Goal: Task Accomplishment & Management: Manage account settings

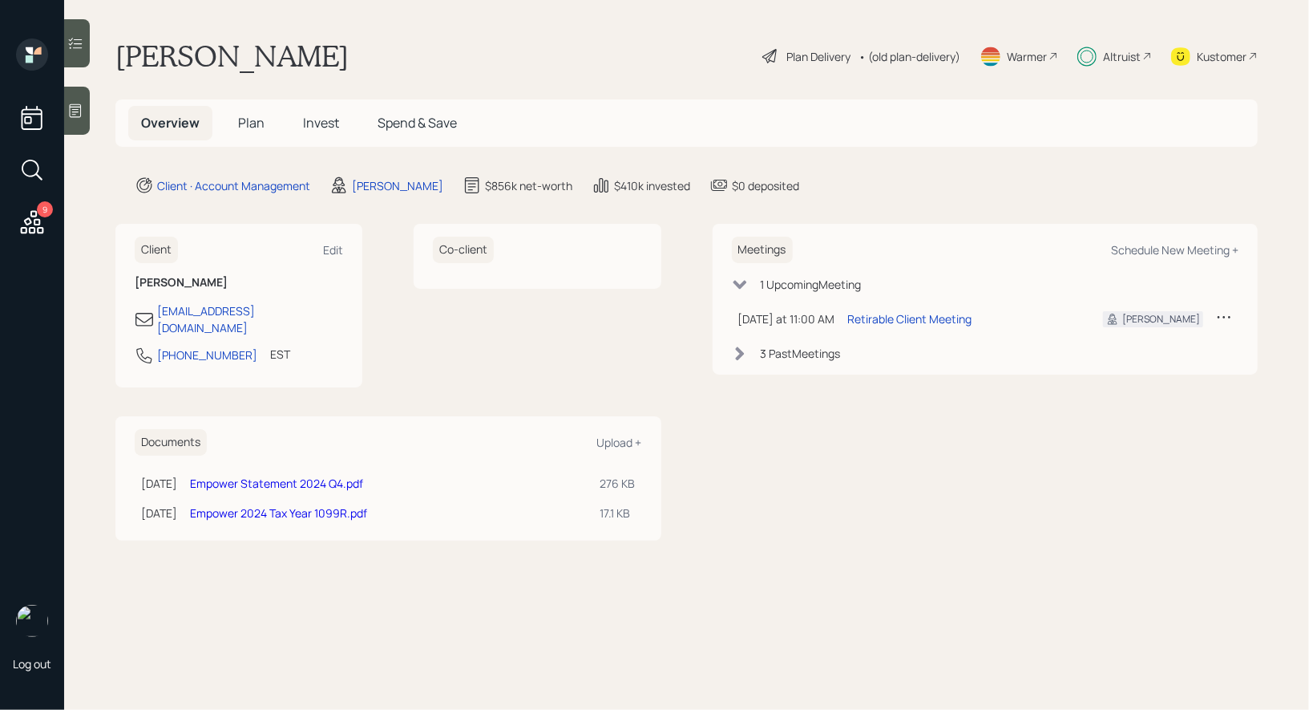
click at [1028, 57] on div "Warmer" at bounding box center [1027, 56] width 40 height 17
click at [240, 116] on span "Plan" at bounding box center [251, 123] width 26 height 18
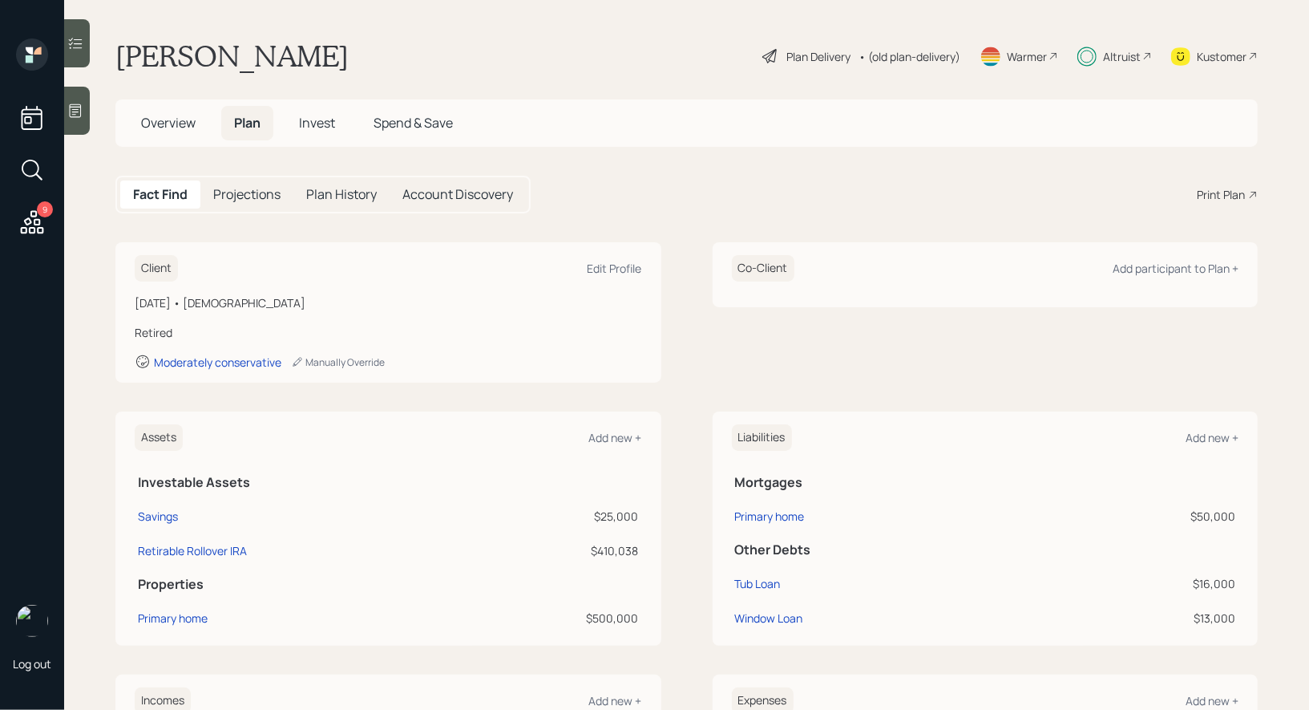
click at [323, 123] on span "Invest" at bounding box center [317, 123] width 36 height 18
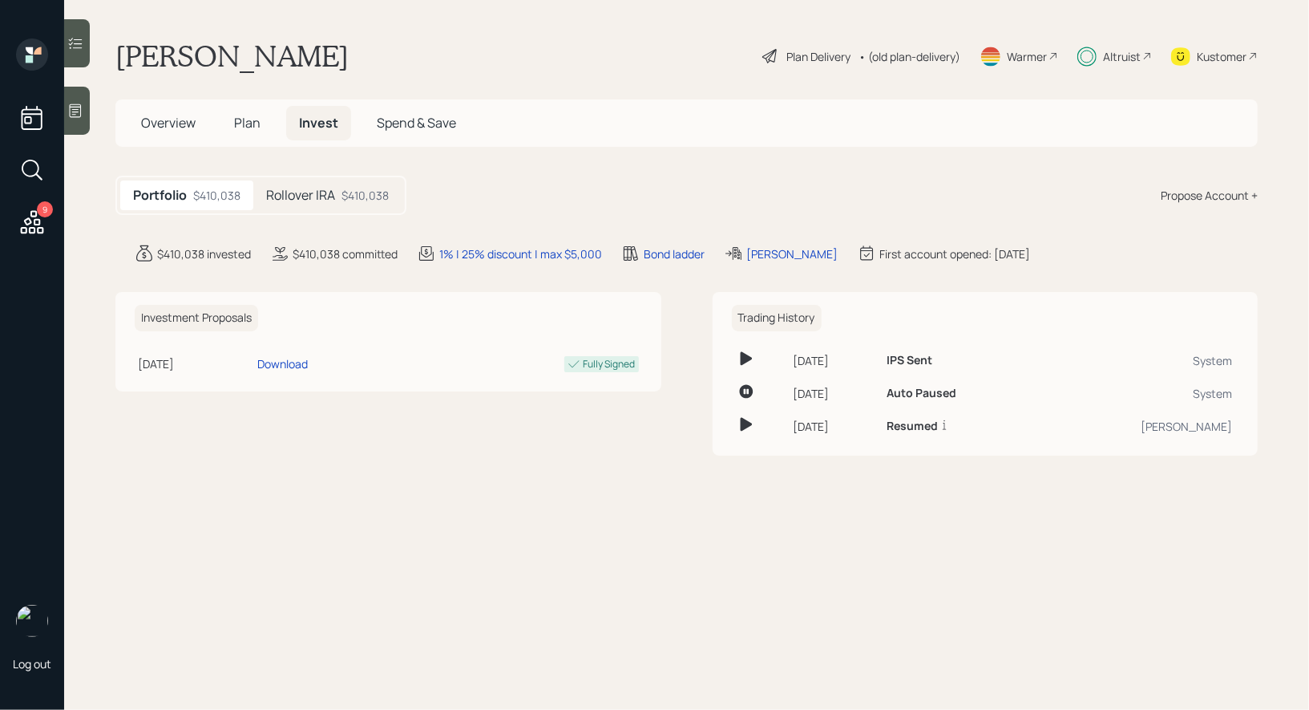
click at [329, 195] on h5 "Rollover IRA" at bounding box center [300, 195] width 69 height 15
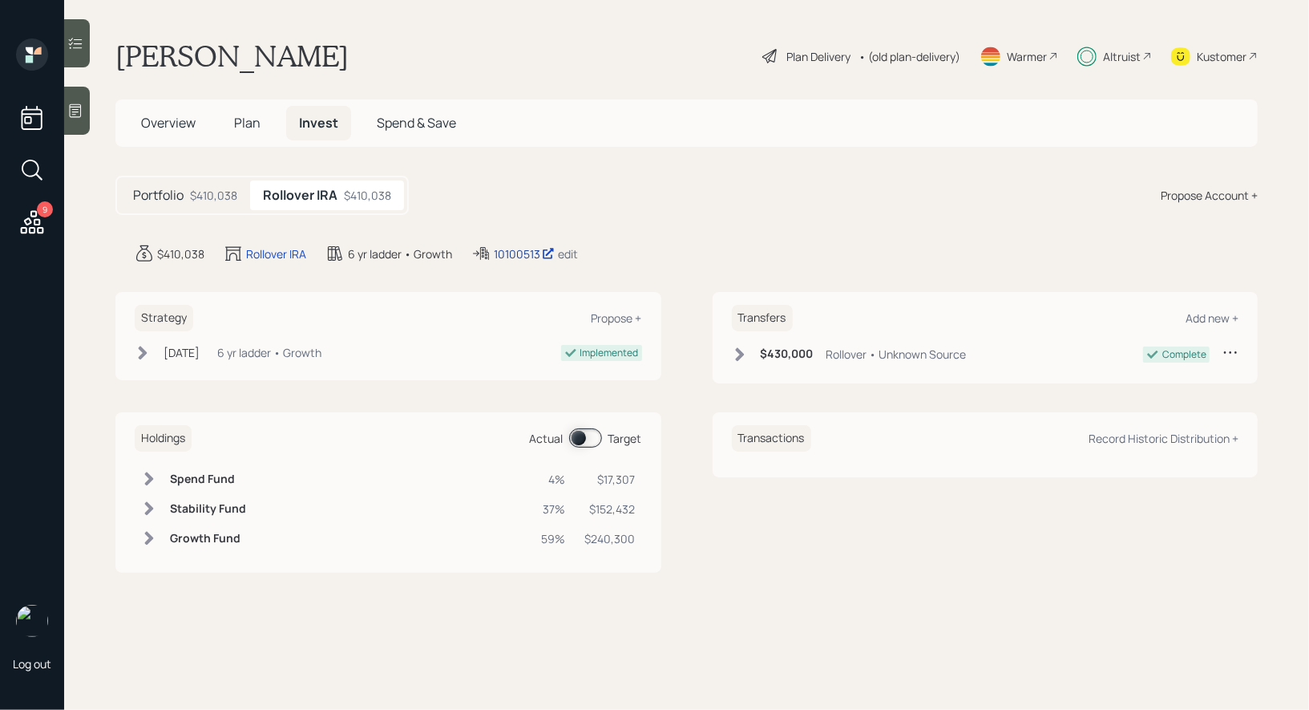
click at [516, 253] on div "10100513" at bounding box center [524, 253] width 61 height 17
click at [1034, 57] on div "Warmer" at bounding box center [1027, 56] width 40 height 17
click at [827, 51] on div "Plan Delivery" at bounding box center [819, 56] width 64 height 17
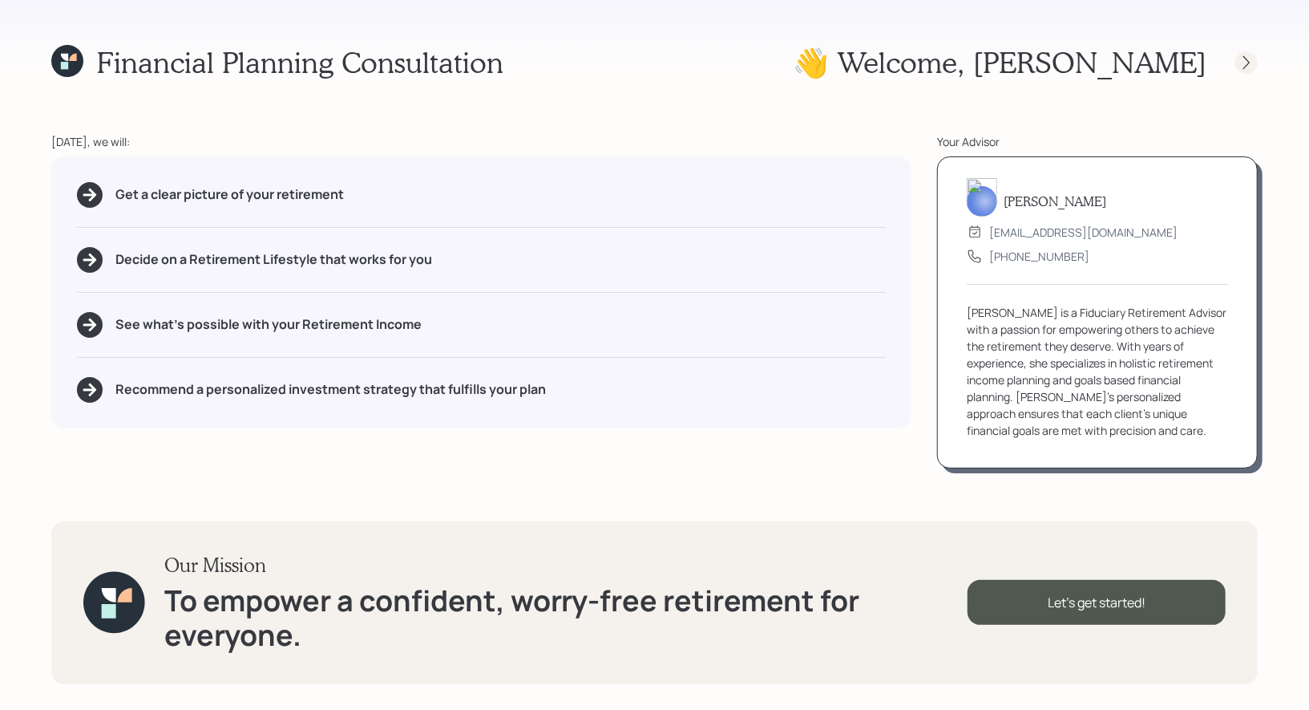
click at [1248, 61] on icon at bounding box center [1247, 63] width 16 height 16
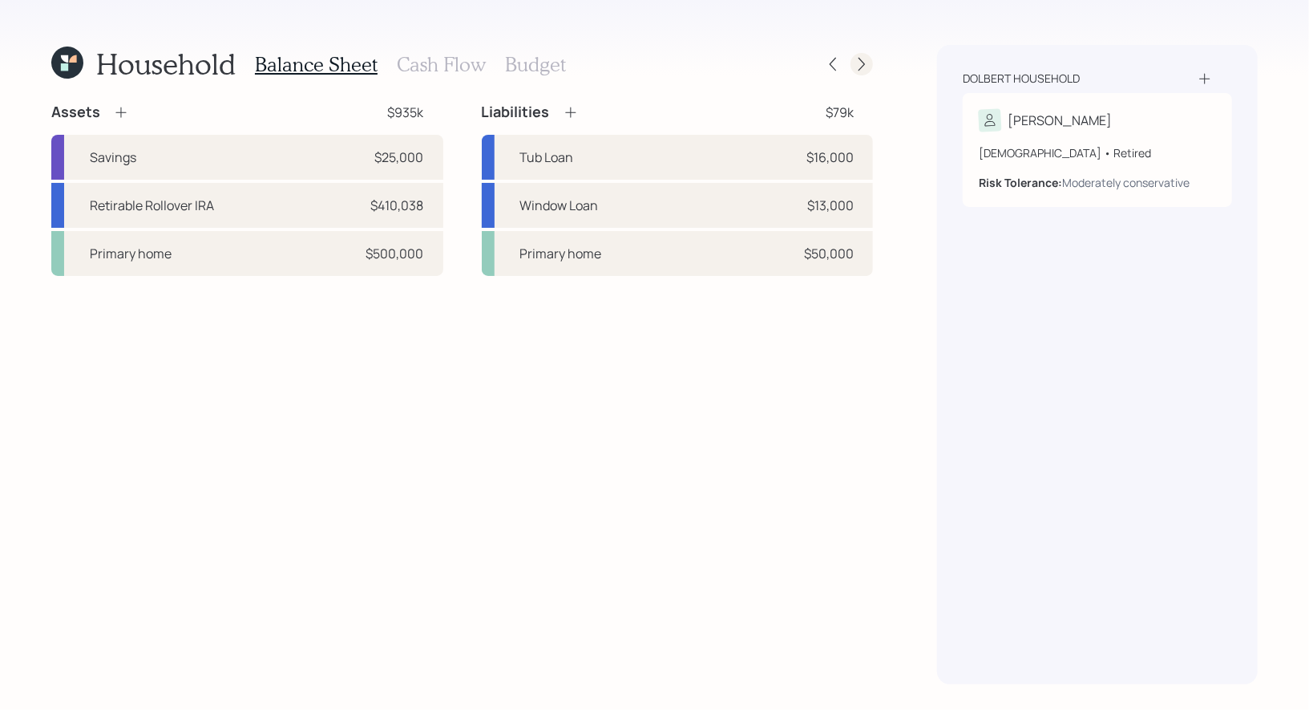
click at [870, 69] on div at bounding box center [862, 64] width 22 height 22
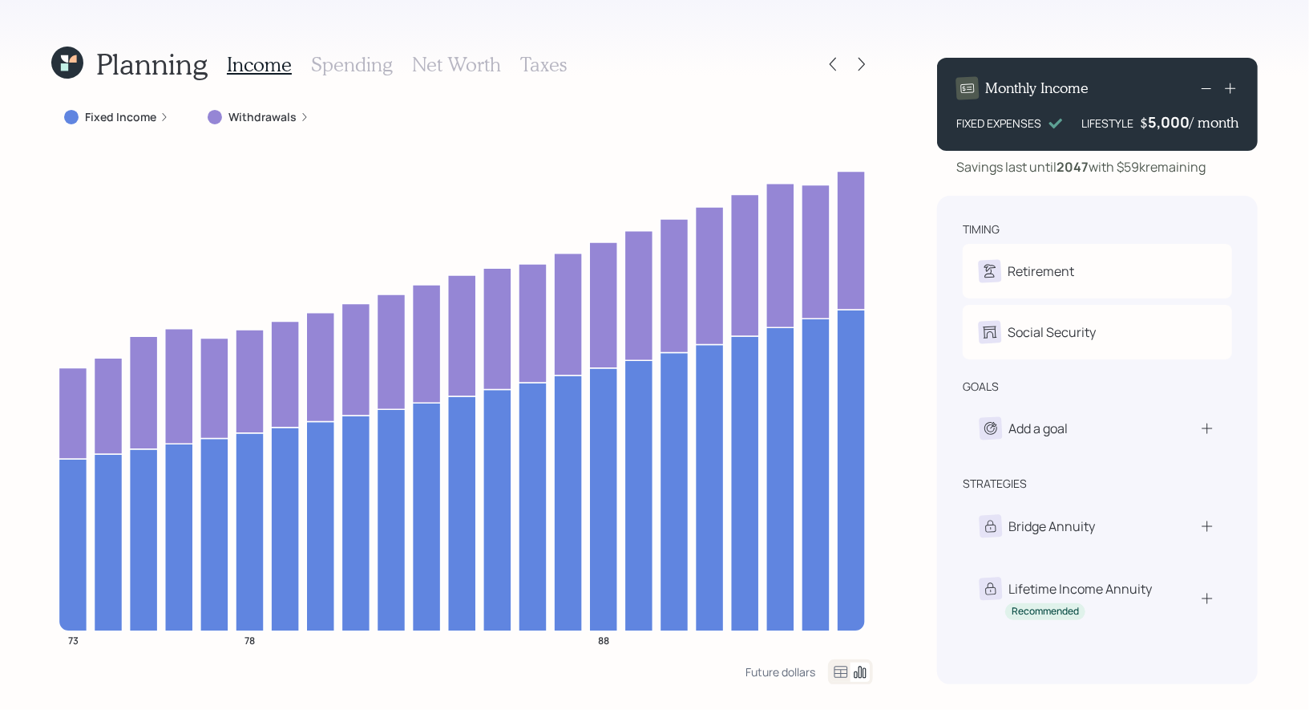
click at [246, 114] on label "Withdrawals" at bounding box center [263, 117] width 68 height 16
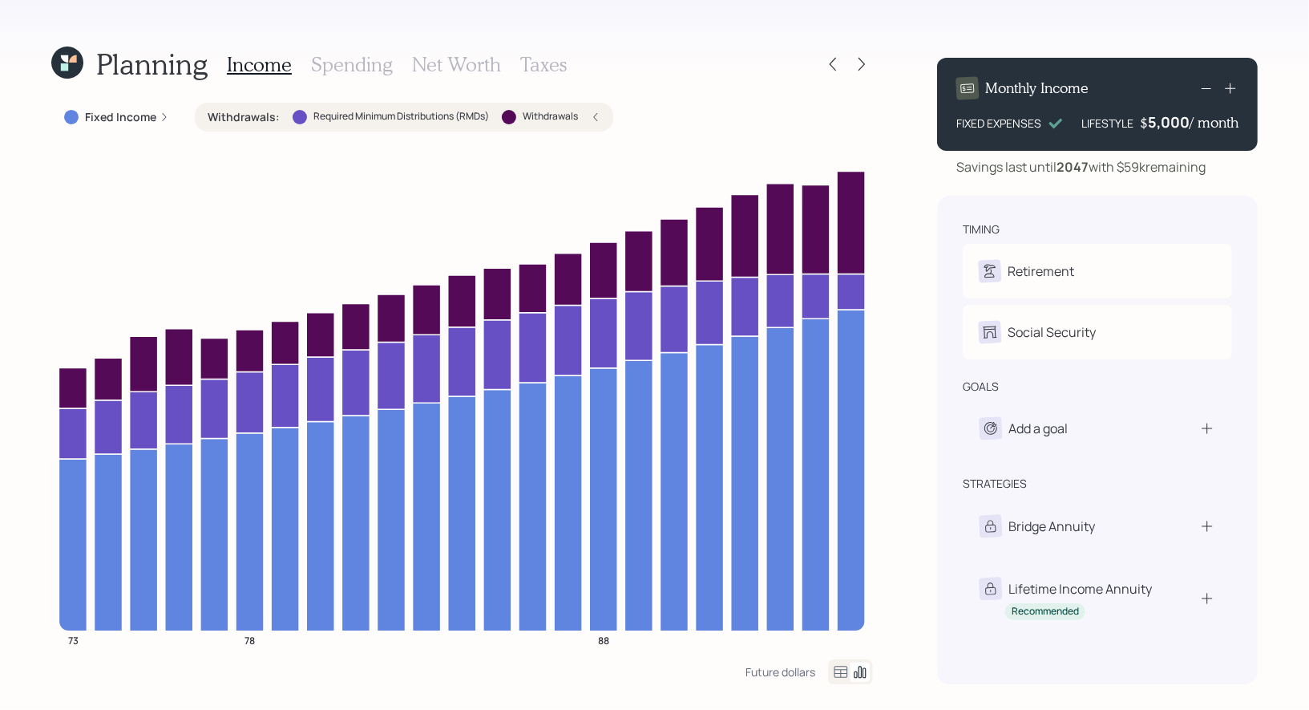
click at [557, 119] on label "Withdrawals" at bounding box center [550, 117] width 55 height 14
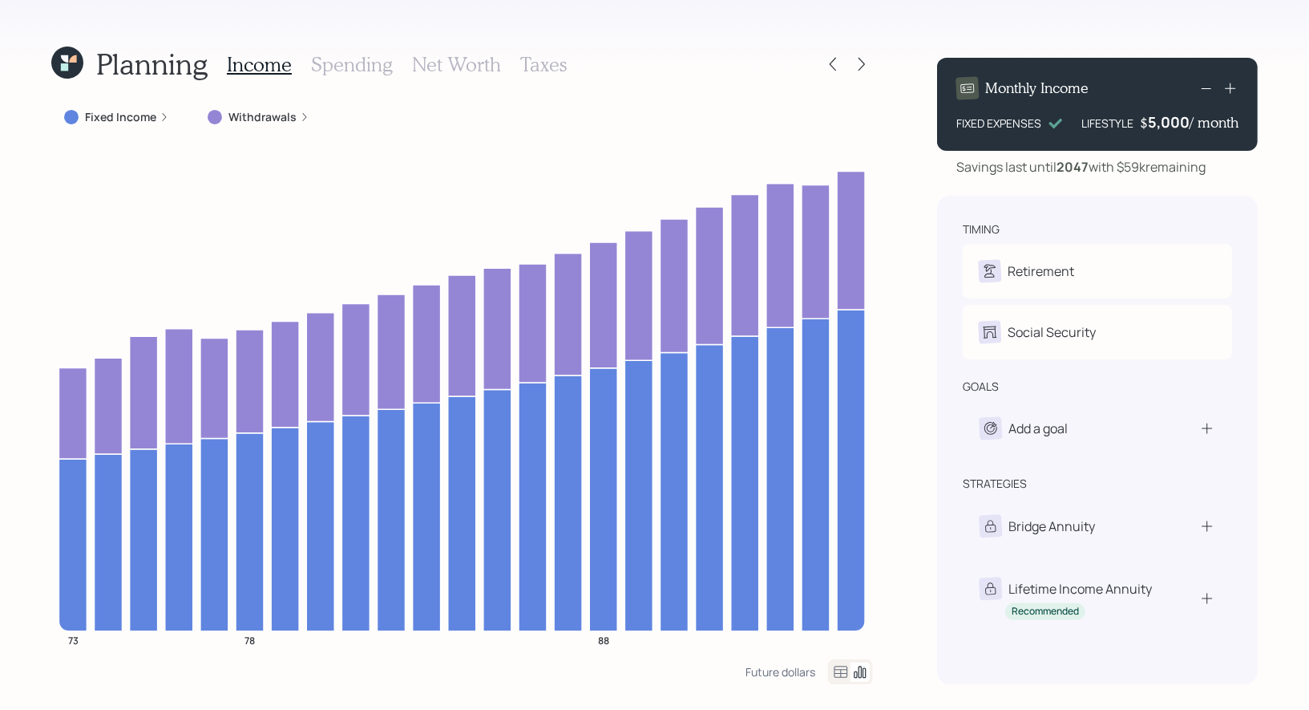
click at [258, 118] on label "Withdrawals" at bounding box center [263, 117] width 68 height 16
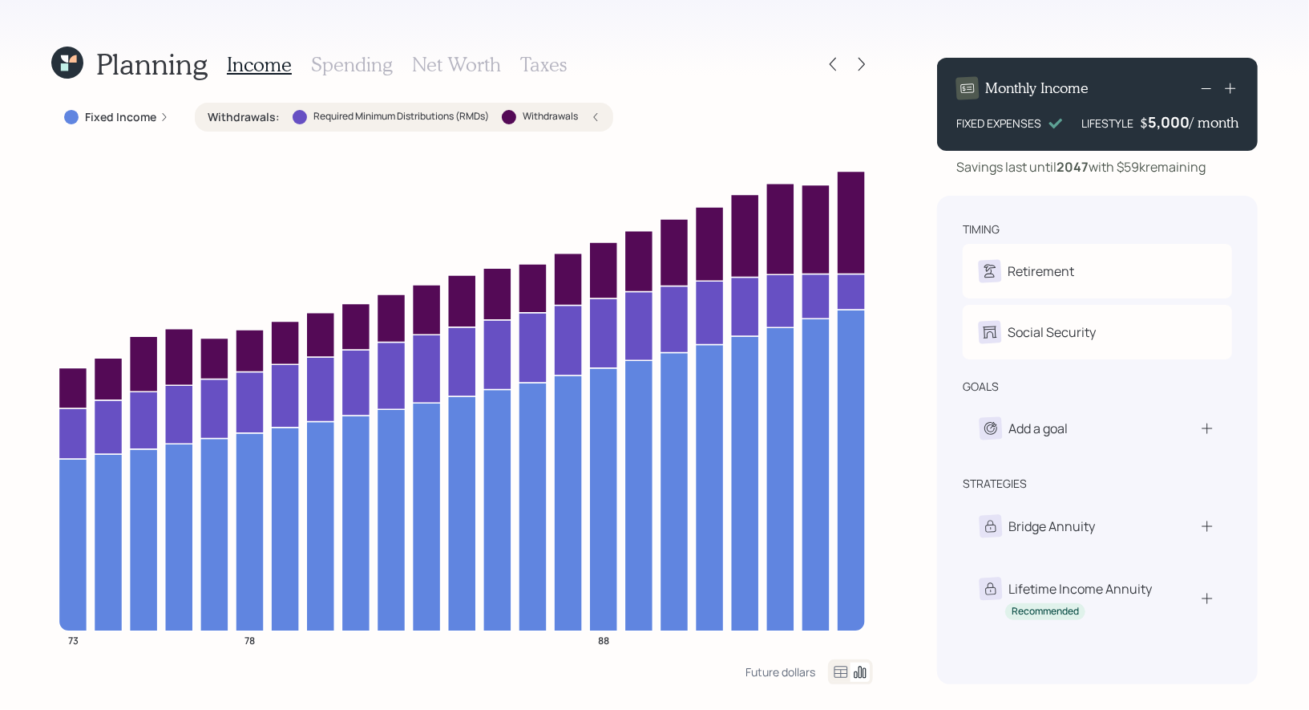
click at [598, 113] on icon at bounding box center [596, 117] width 4 height 8
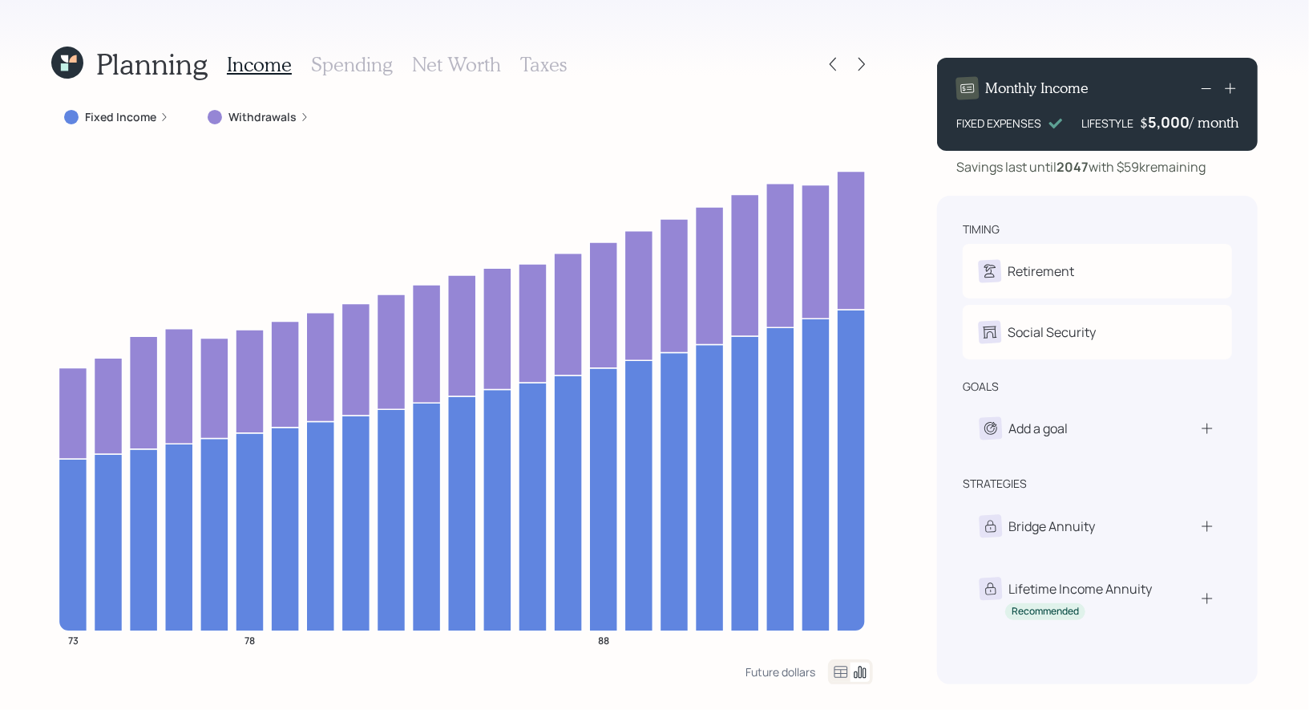
click at [69, 55] on icon at bounding box center [67, 63] width 32 height 32
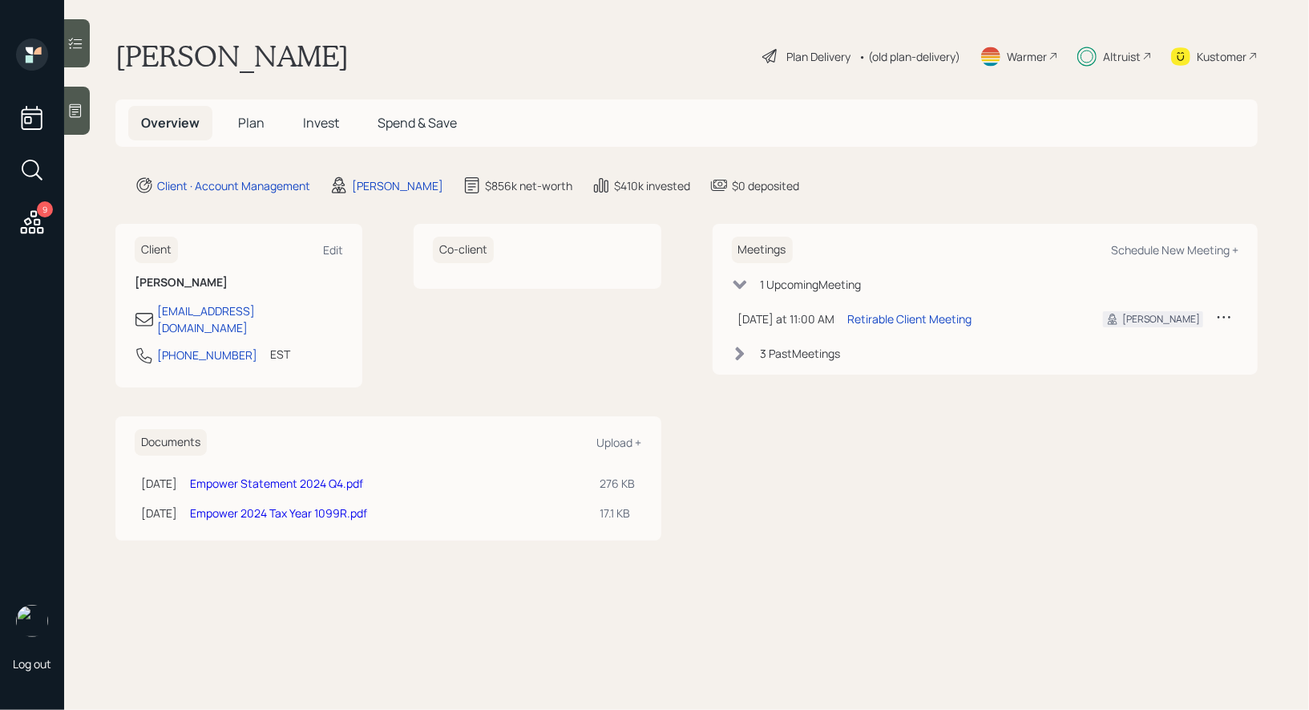
click at [320, 124] on span "Invest" at bounding box center [321, 123] width 36 height 18
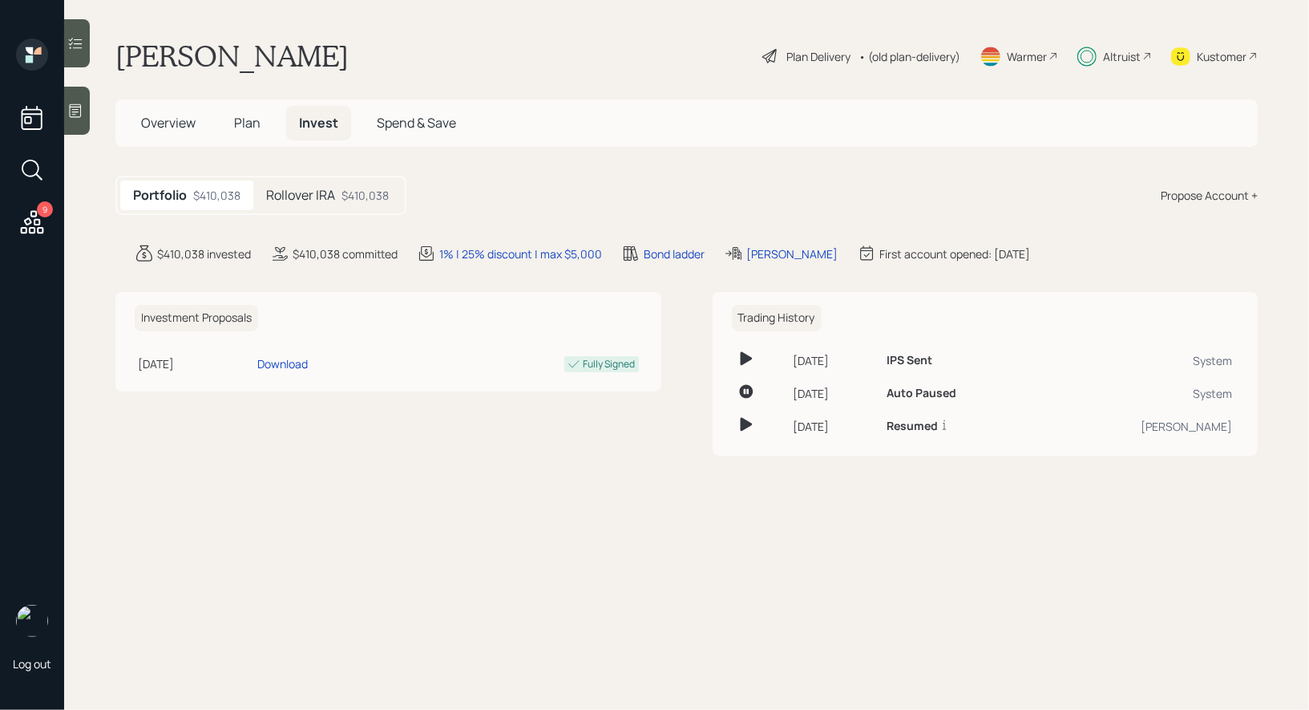
click at [320, 195] on h5 "Rollover IRA" at bounding box center [300, 195] width 69 height 15
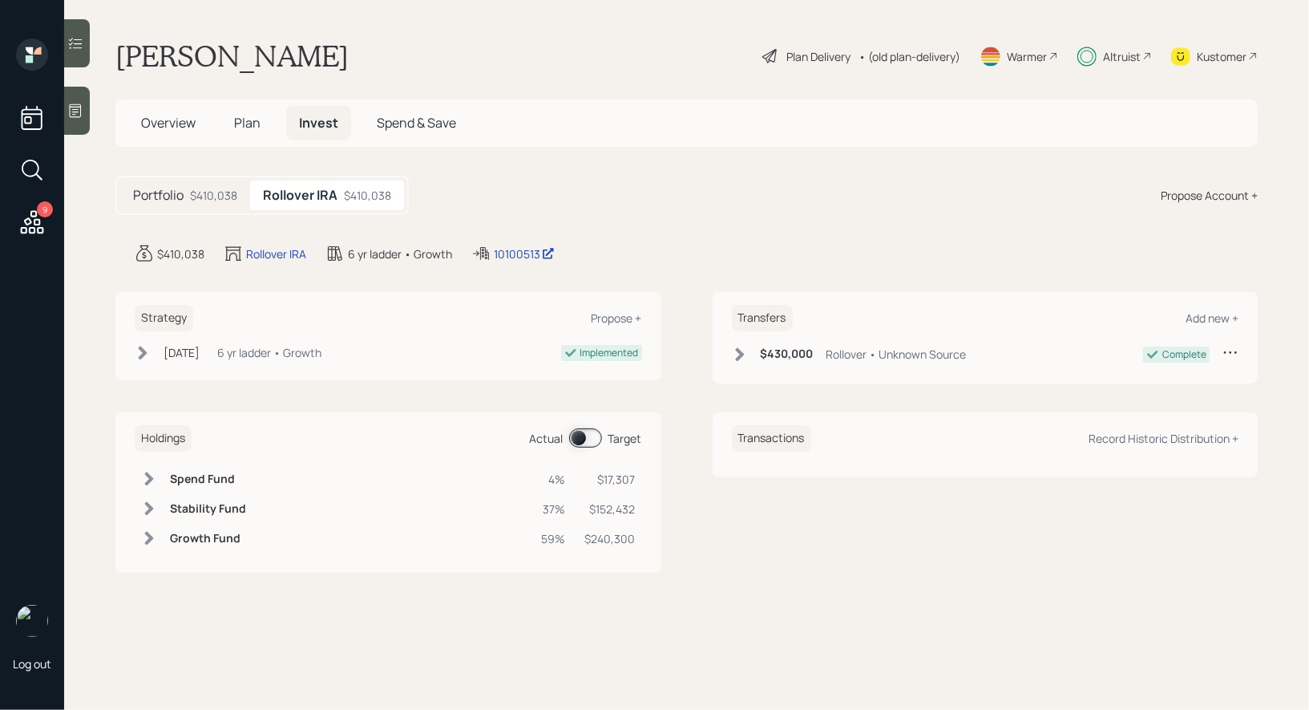
click at [577, 435] on span at bounding box center [585, 437] width 33 height 19
click at [592, 439] on span at bounding box center [585, 437] width 33 height 19
click at [1153, 433] on div "Record Historic Distribution +" at bounding box center [1164, 438] width 150 height 15
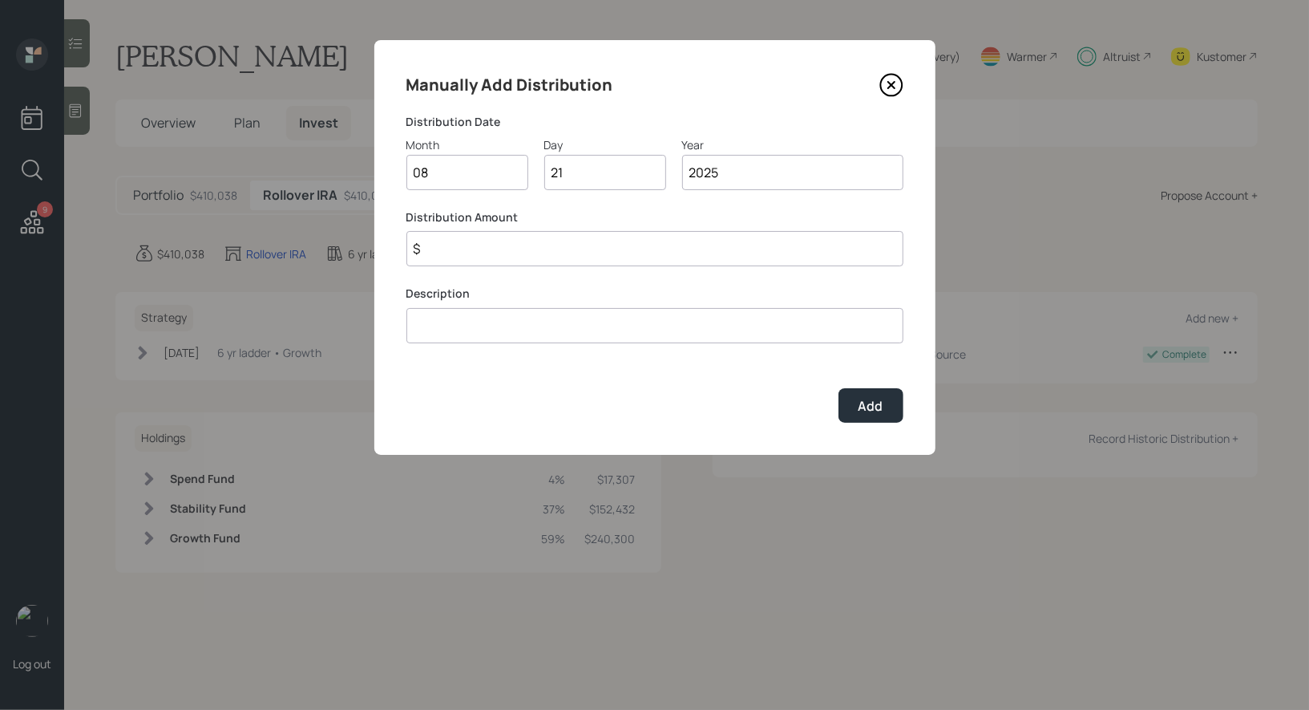
click at [448, 172] on input "08" at bounding box center [468, 172] width 122 height 35
click at [441, 175] on input "02" at bounding box center [468, 172] width 122 height 35
click at [426, 178] on input "02" at bounding box center [468, 172] width 122 height 35
type input "03"
click at [469, 336] on input at bounding box center [655, 325] width 497 height 35
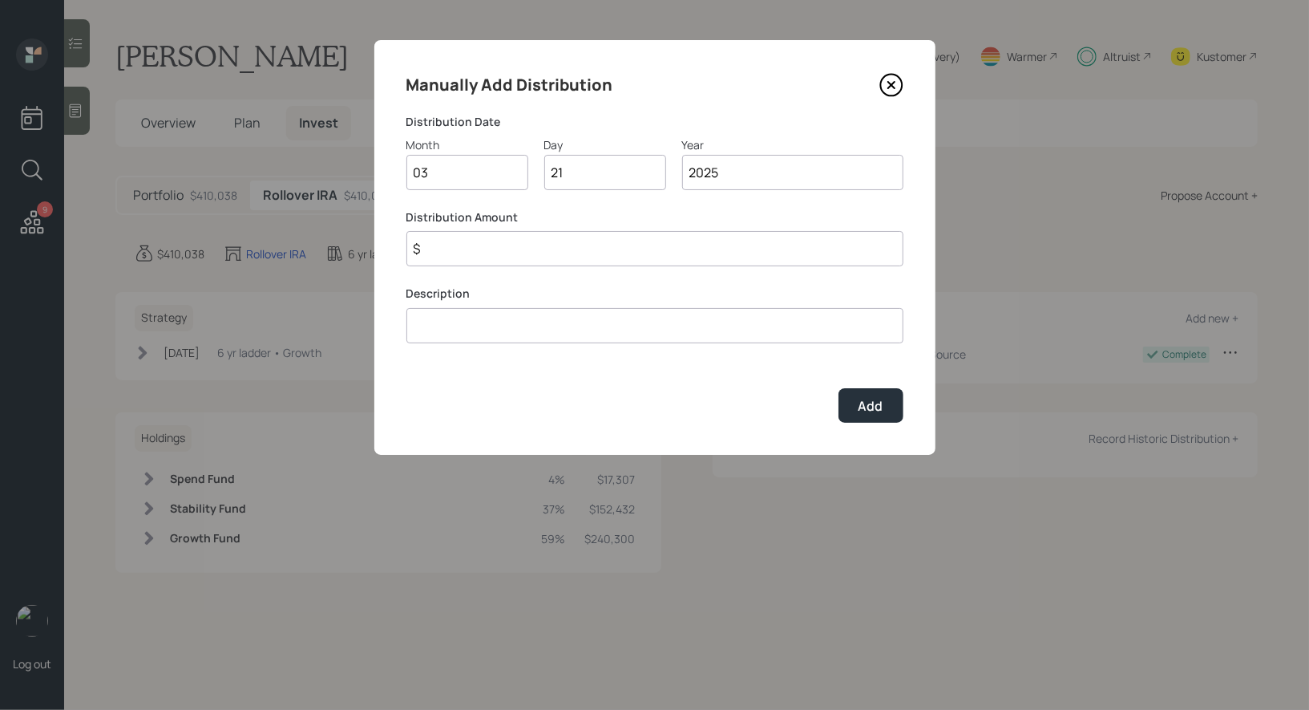
click at [458, 326] on input at bounding box center [655, 325] width 497 height 35
type input "2025 RMD"
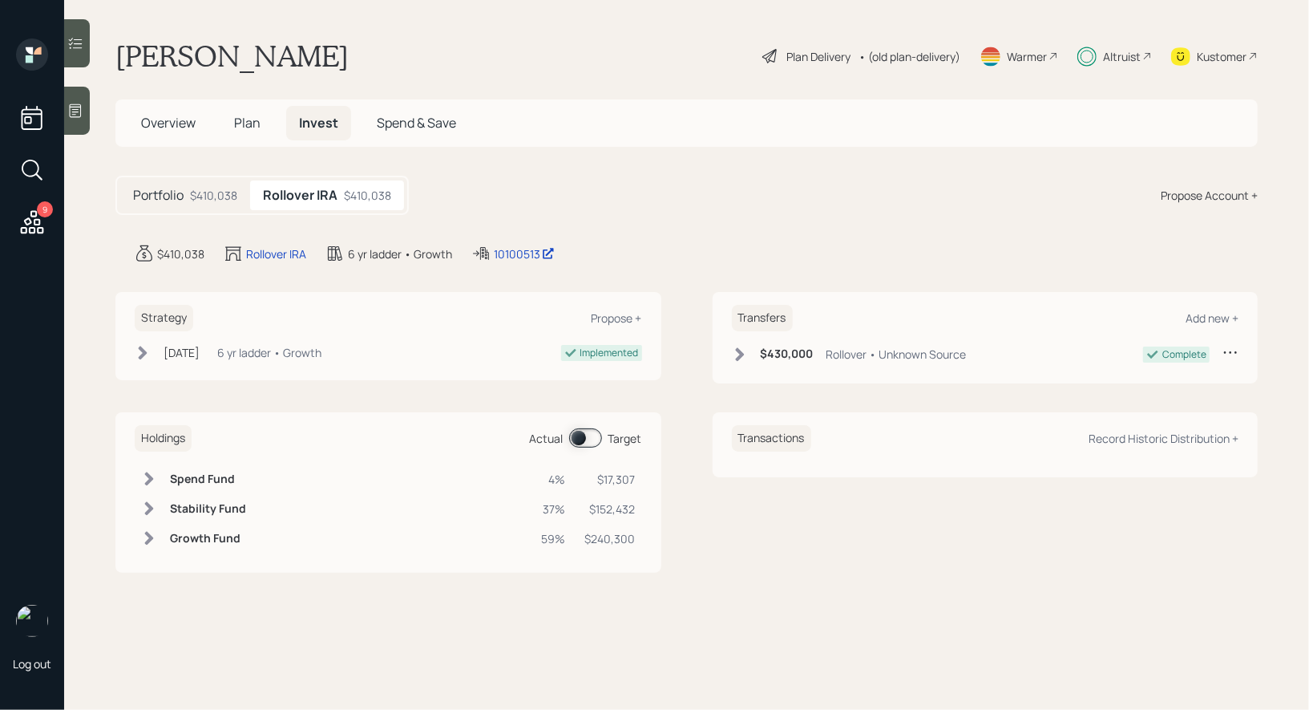
click at [237, 126] on span "Plan" at bounding box center [247, 123] width 26 height 18
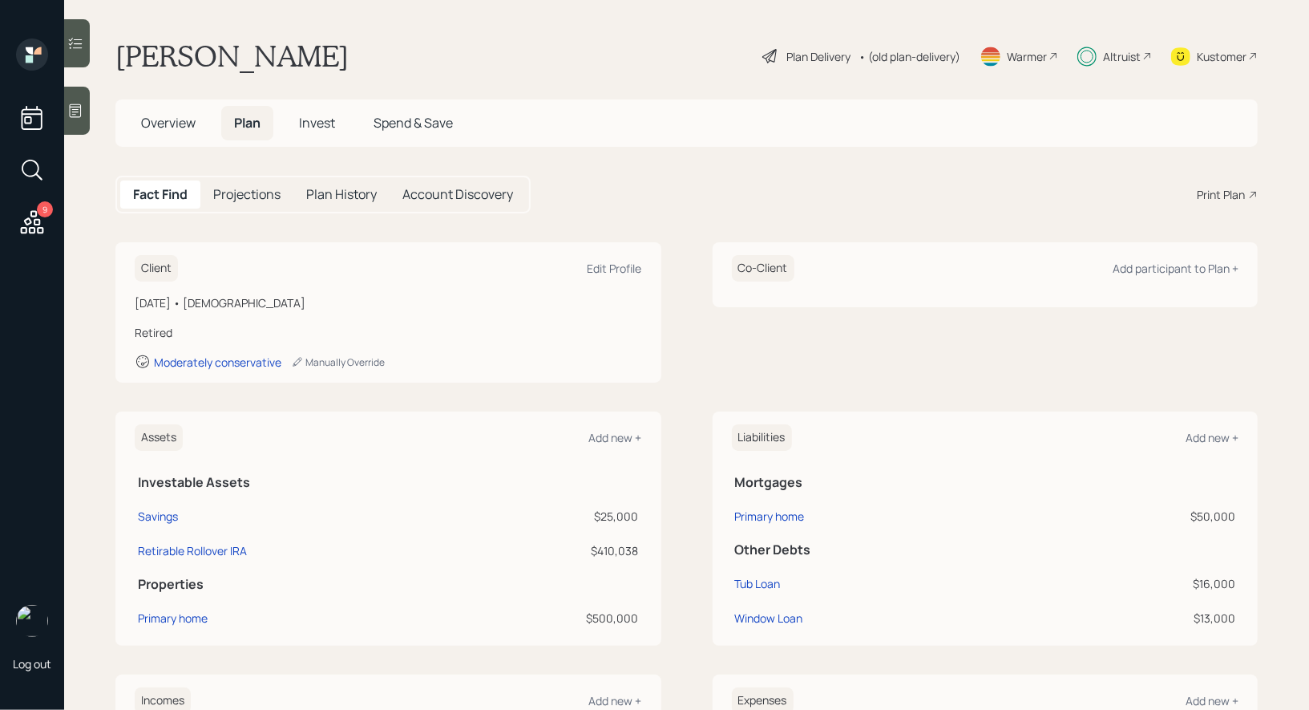
click at [808, 50] on div "Plan Delivery" at bounding box center [819, 56] width 64 height 17
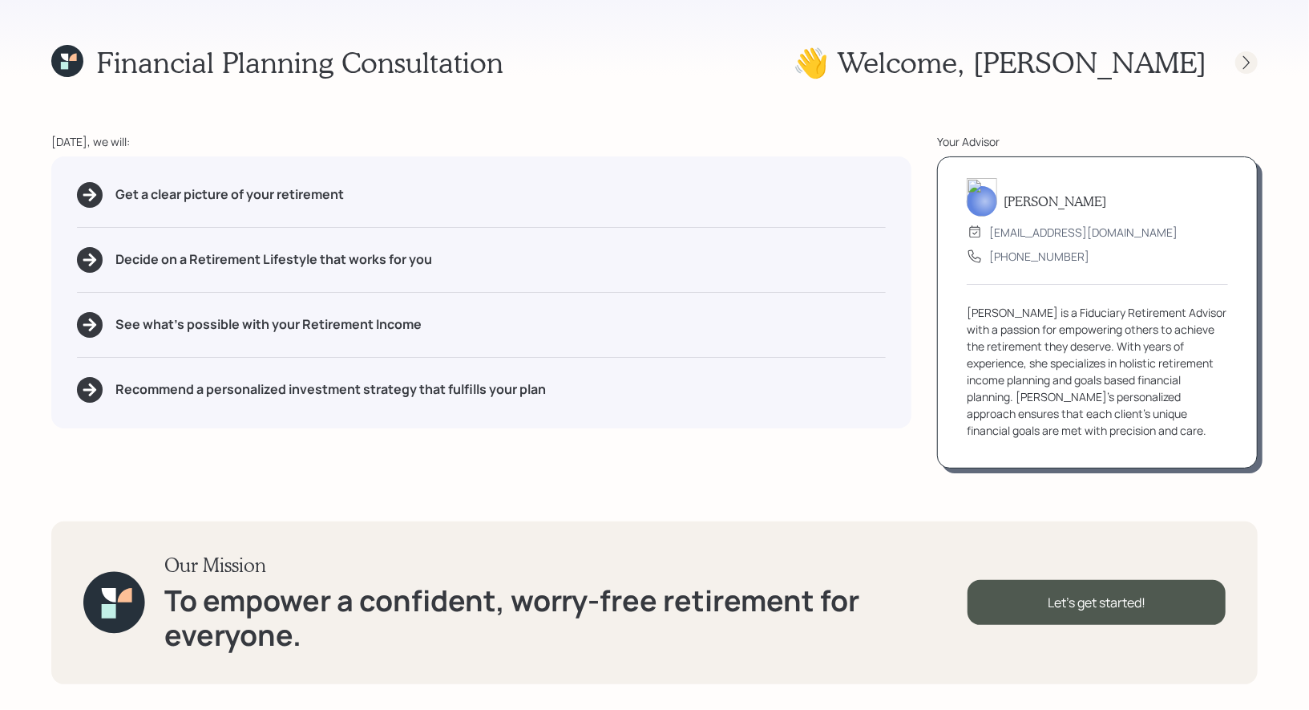
click at [1250, 59] on icon at bounding box center [1247, 63] width 16 height 16
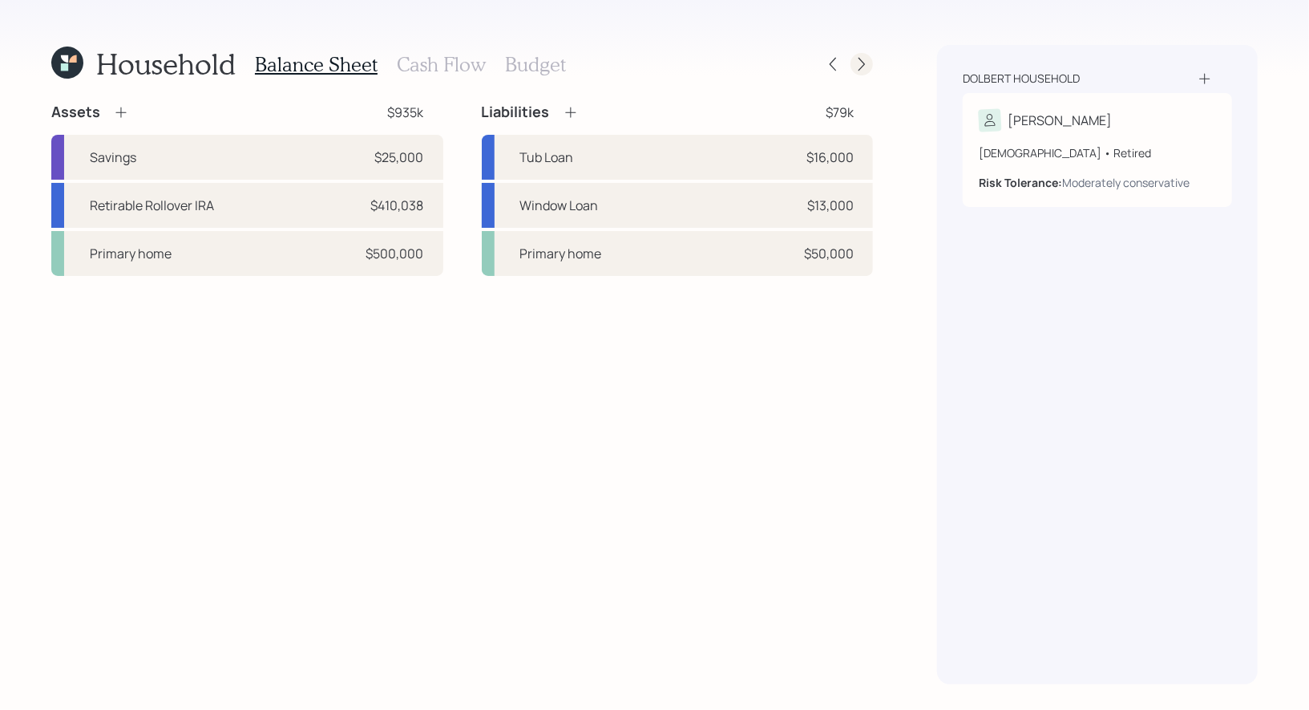
click at [860, 70] on icon at bounding box center [862, 64] width 16 height 16
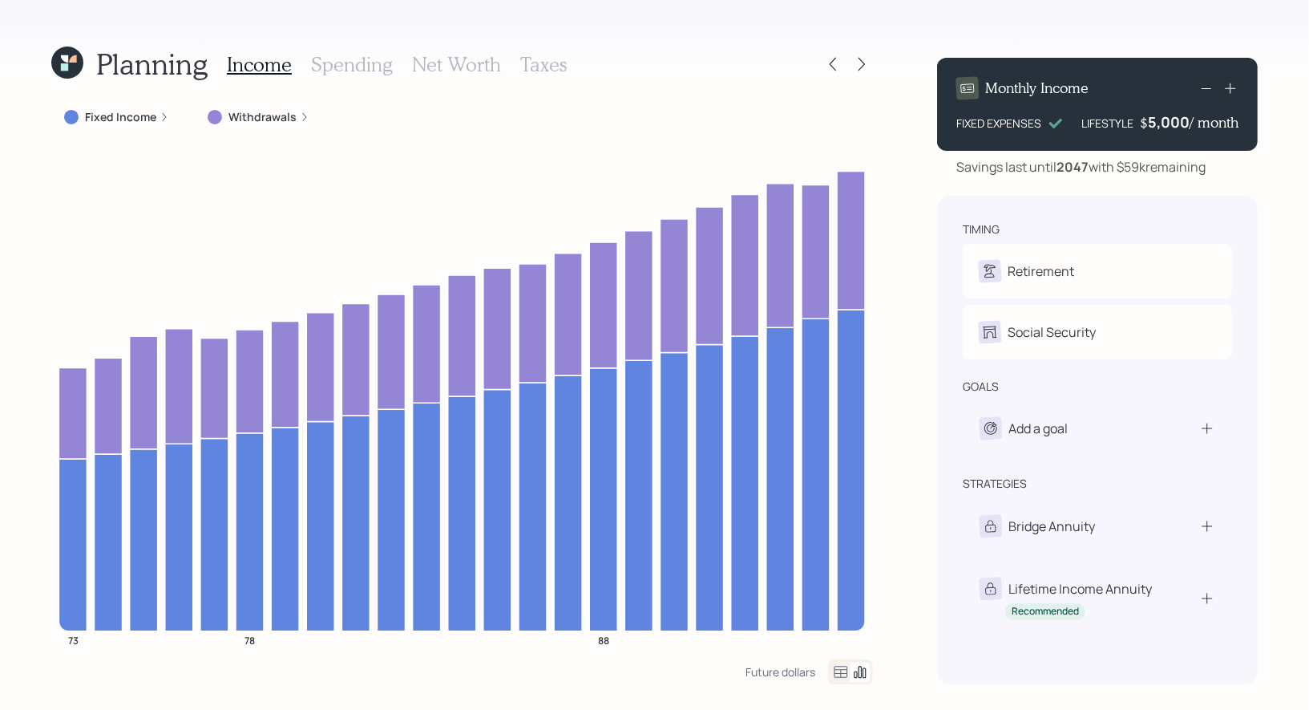
click at [288, 113] on label "Withdrawals" at bounding box center [263, 117] width 68 height 16
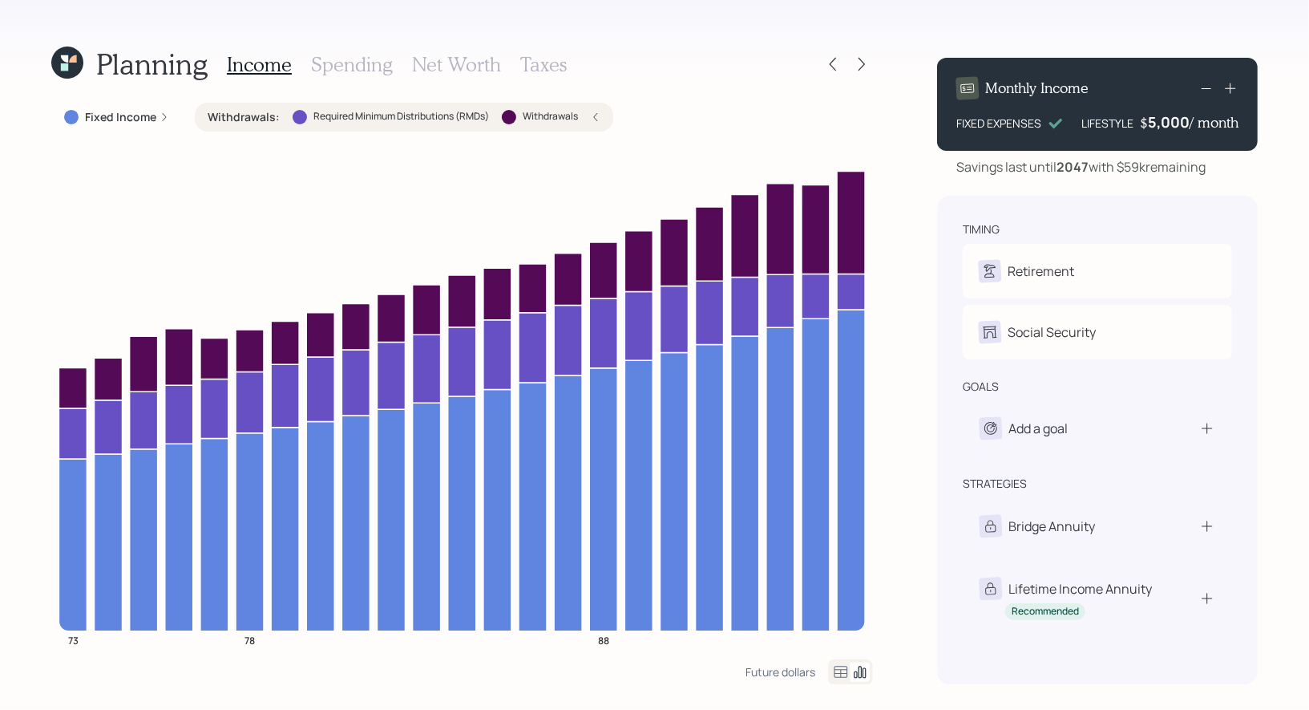
click at [60, 62] on icon at bounding box center [67, 63] width 32 height 32
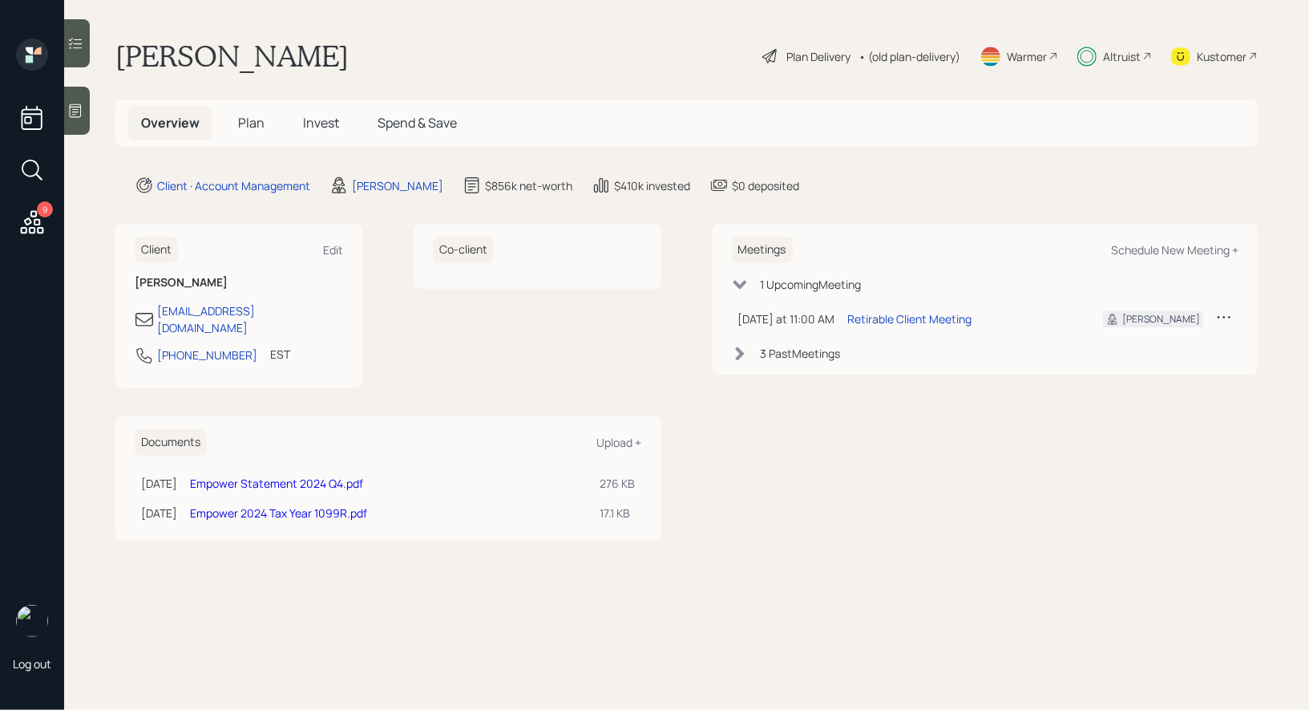
click at [252, 120] on span "Plan" at bounding box center [251, 123] width 26 height 18
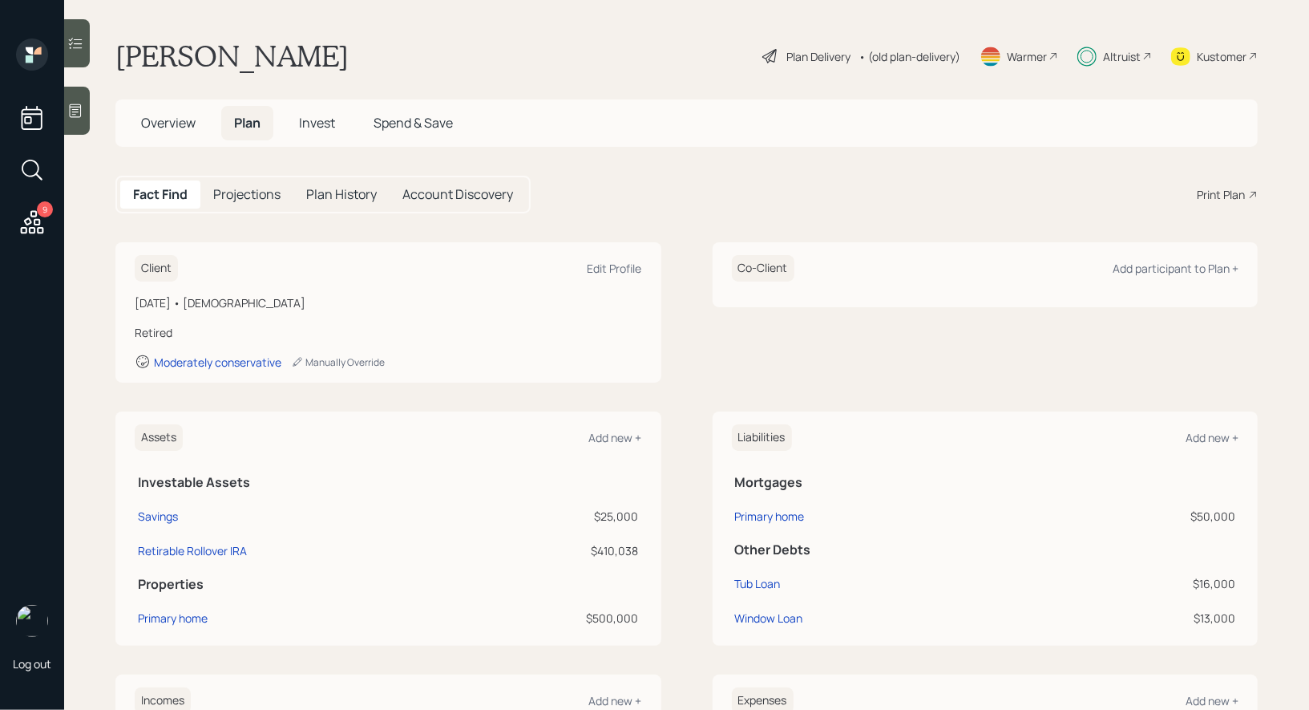
click at [325, 121] on span "Invest" at bounding box center [317, 123] width 36 height 18
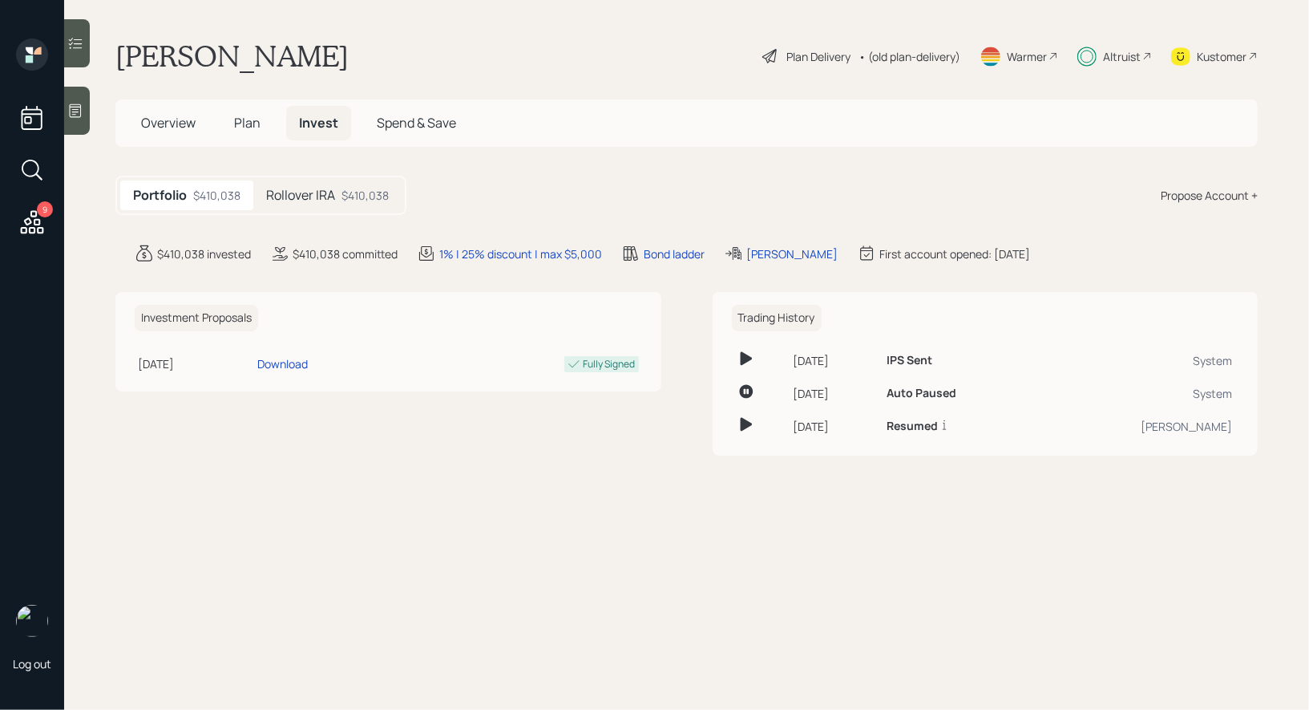
click at [314, 194] on h5 "Rollover IRA" at bounding box center [300, 195] width 69 height 15
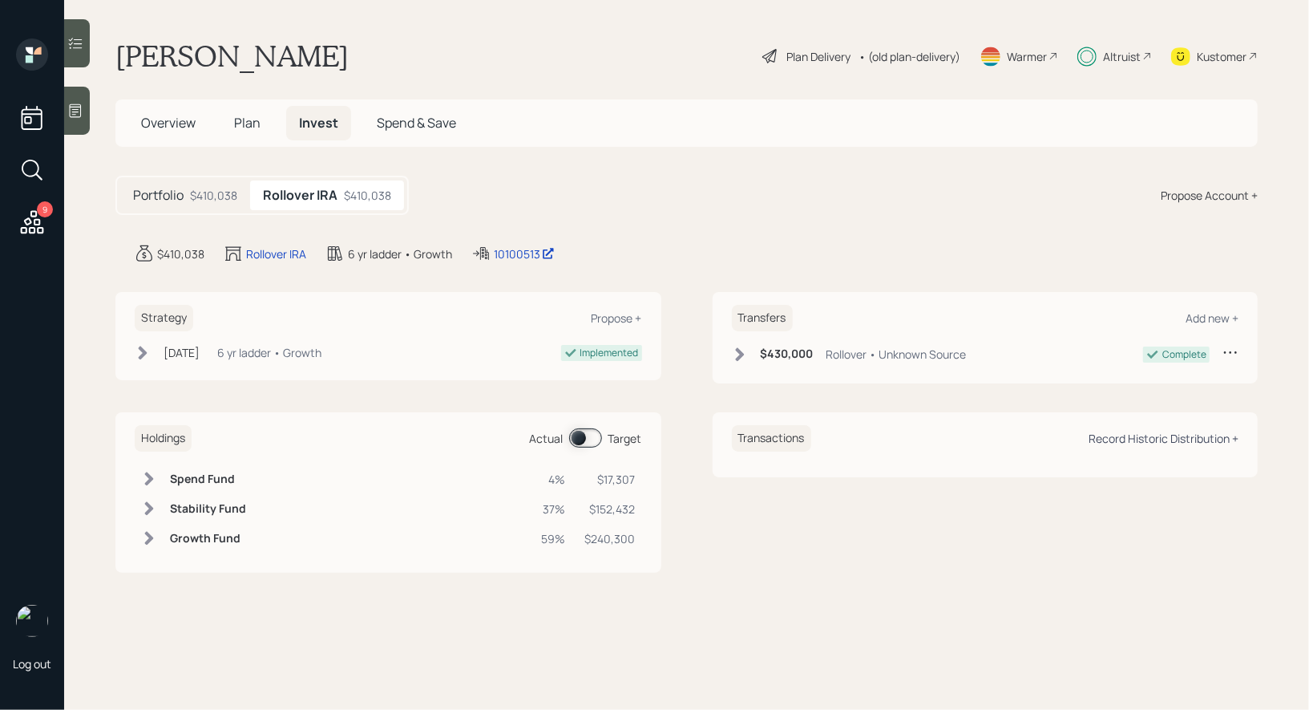
click at [1193, 434] on div "Record Historic Distribution +" at bounding box center [1164, 438] width 150 height 15
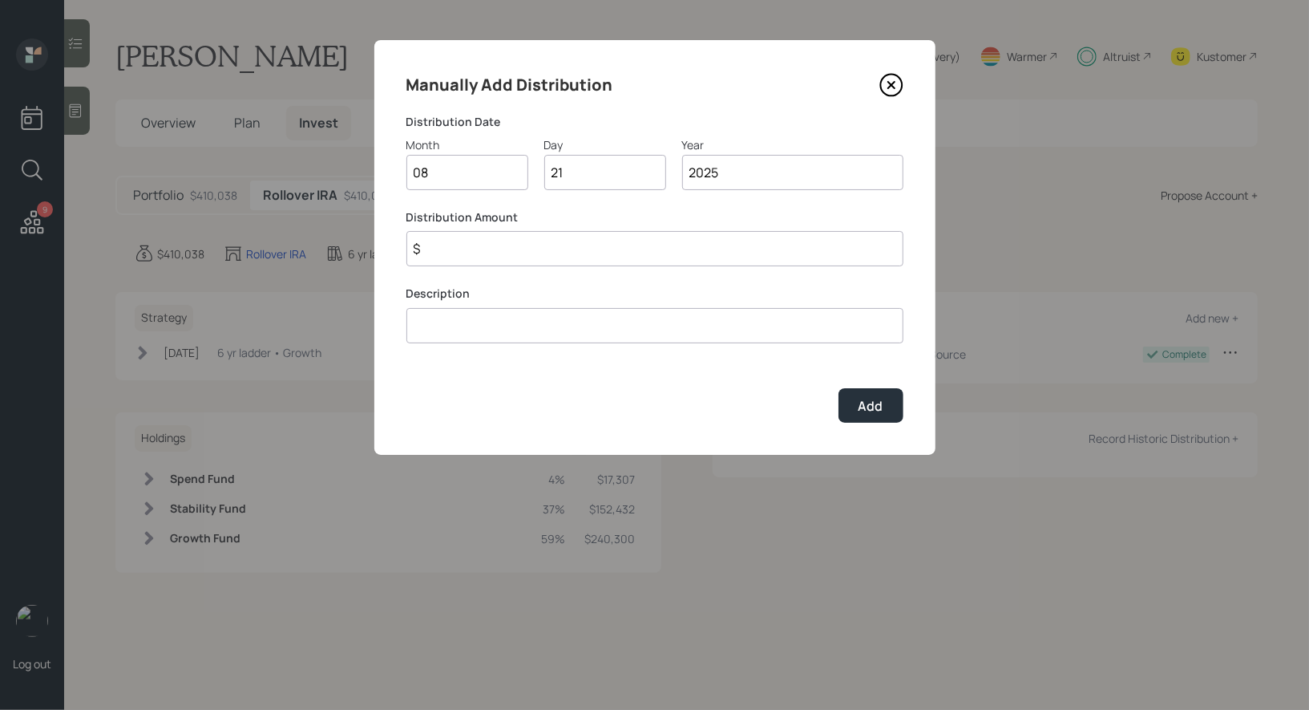
click at [455, 253] on input "$" at bounding box center [655, 248] width 497 height 35
type input "$ 14,936"
click at [463, 172] on input "08" at bounding box center [468, 172] width 122 height 35
type input "03"
click at [441, 333] on input at bounding box center [655, 325] width 497 height 35
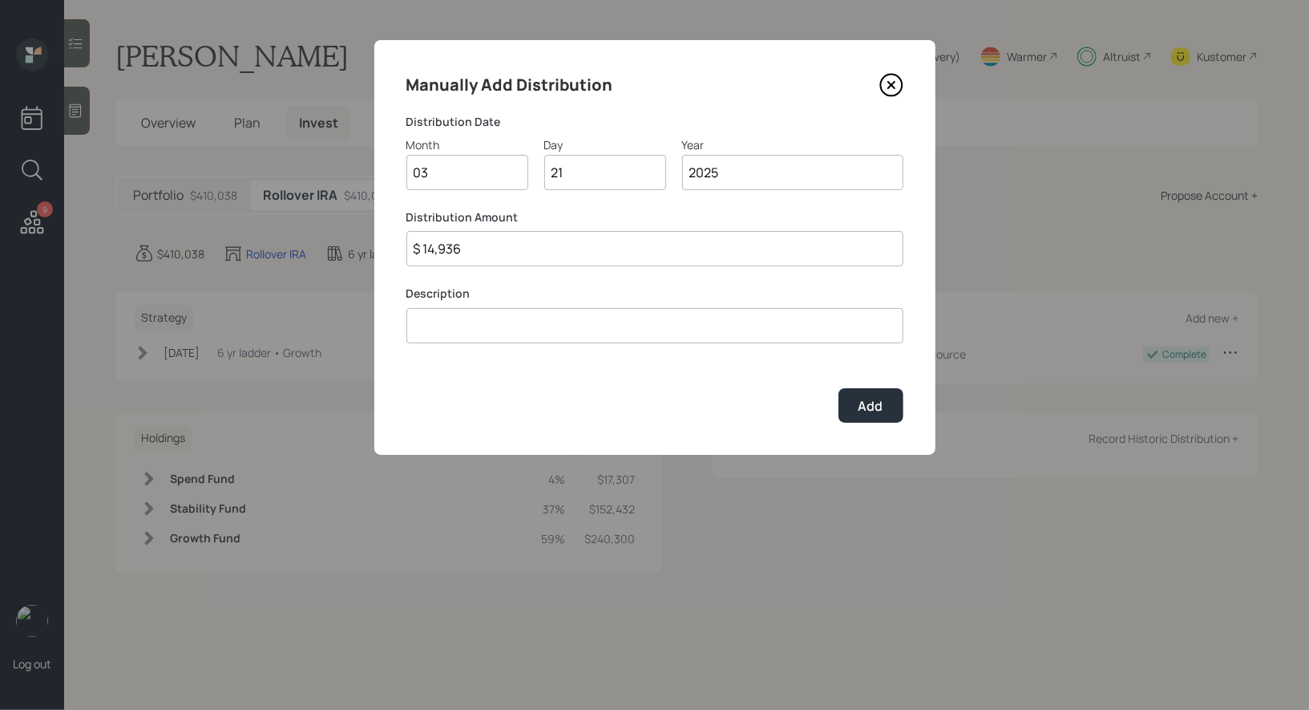
click at [422, 334] on input at bounding box center [655, 325] width 497 height 35
type input "2025 RMD"
click at [863, 406] on div "Add" at bounding box center [871, 406] width 25 height 18
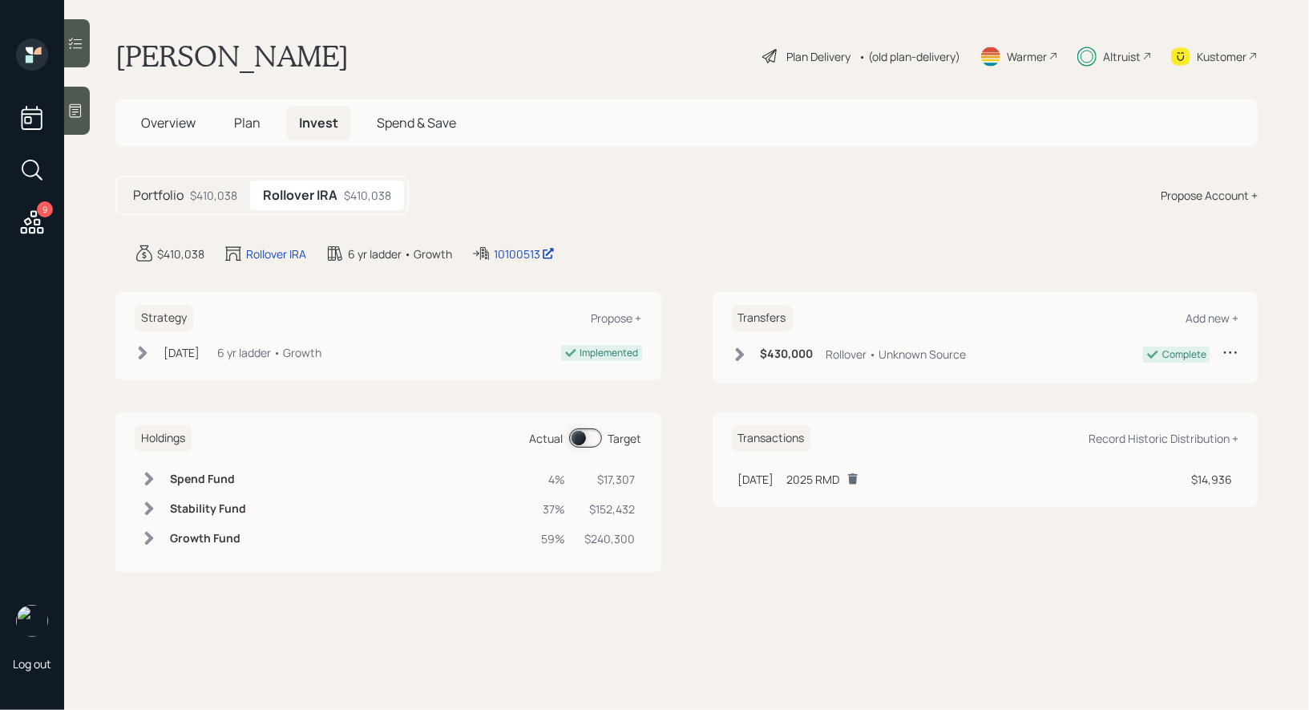
click at [576, 434] on span at bounding box center [585, 437] width 33 height 19
click at [590, 438] on span at bounding box center [585, 437] width 33 height 19
click at [787, 56] on div "Plan Delivery" at bounding box center [819, 56] width 64 height 17
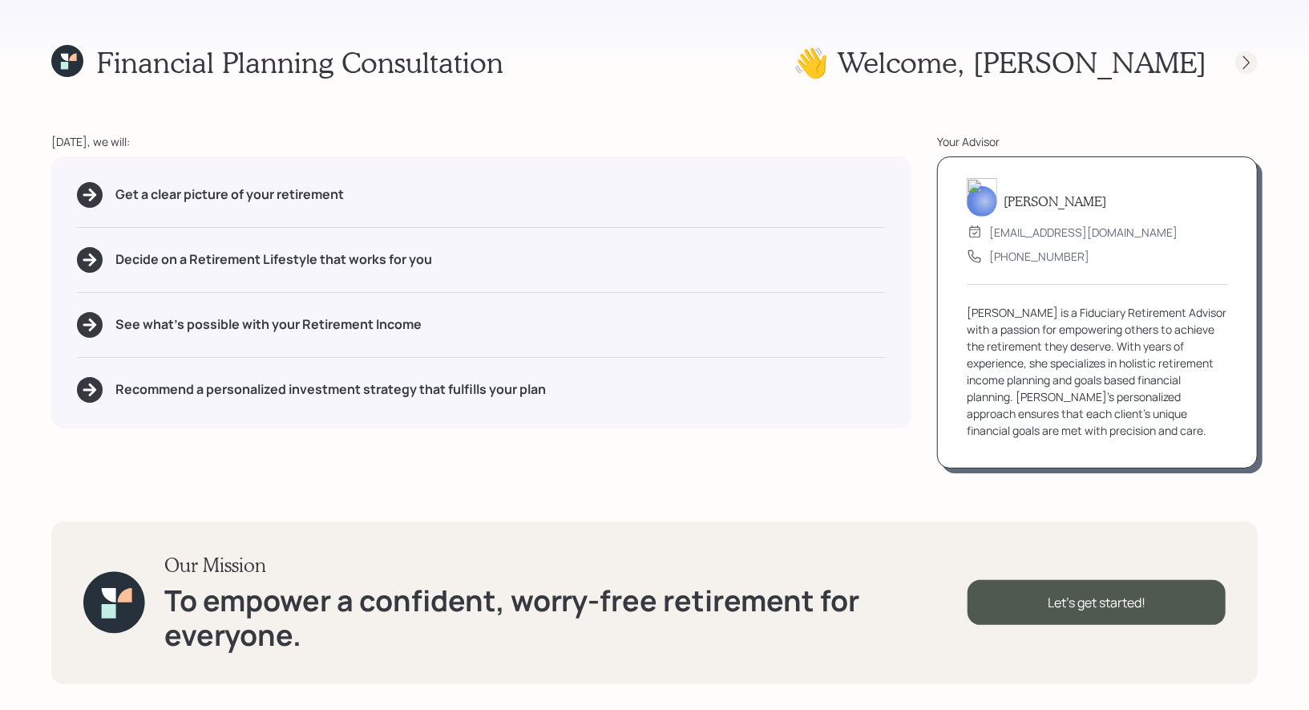
click at [1244, 62] on icon at bounding box center [1247, 63] width 16 height 16
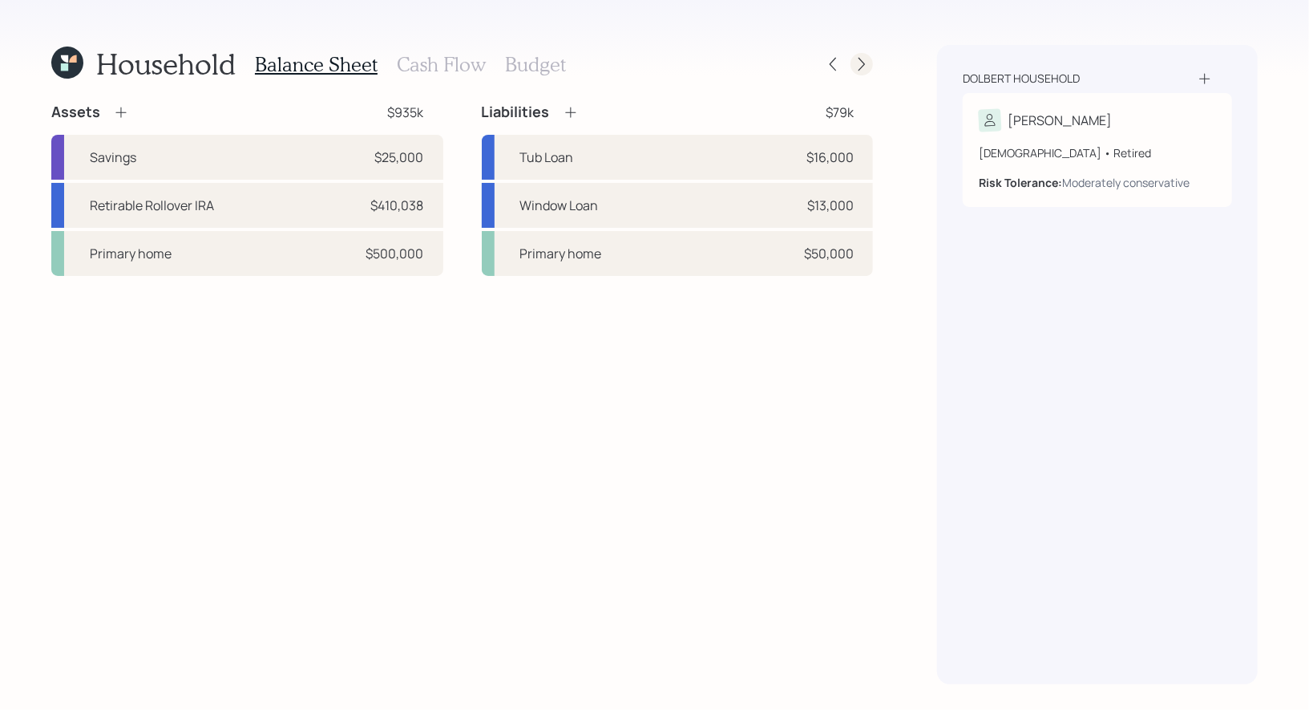
click at [867, 63] on icon at bounding box center [862, 64] width 16 height 16
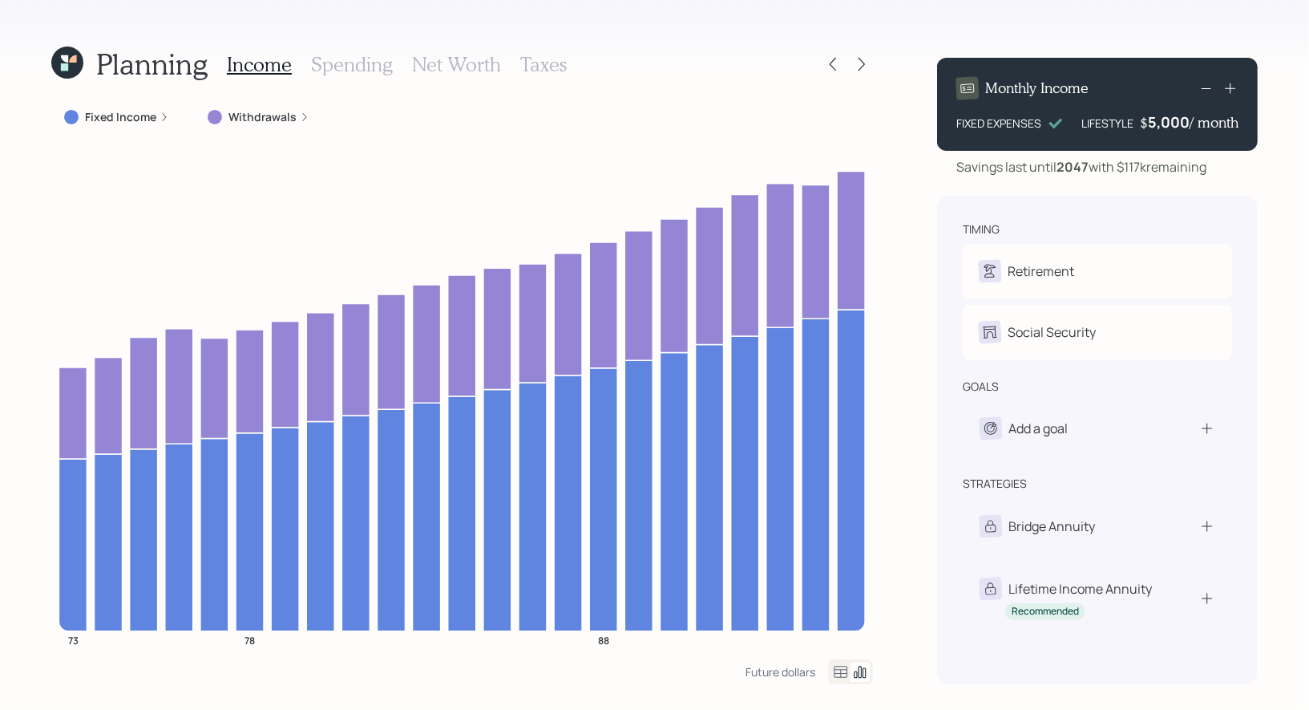
click at [61, 68] on icon at bounding box center [64, 66] width 7 height 7
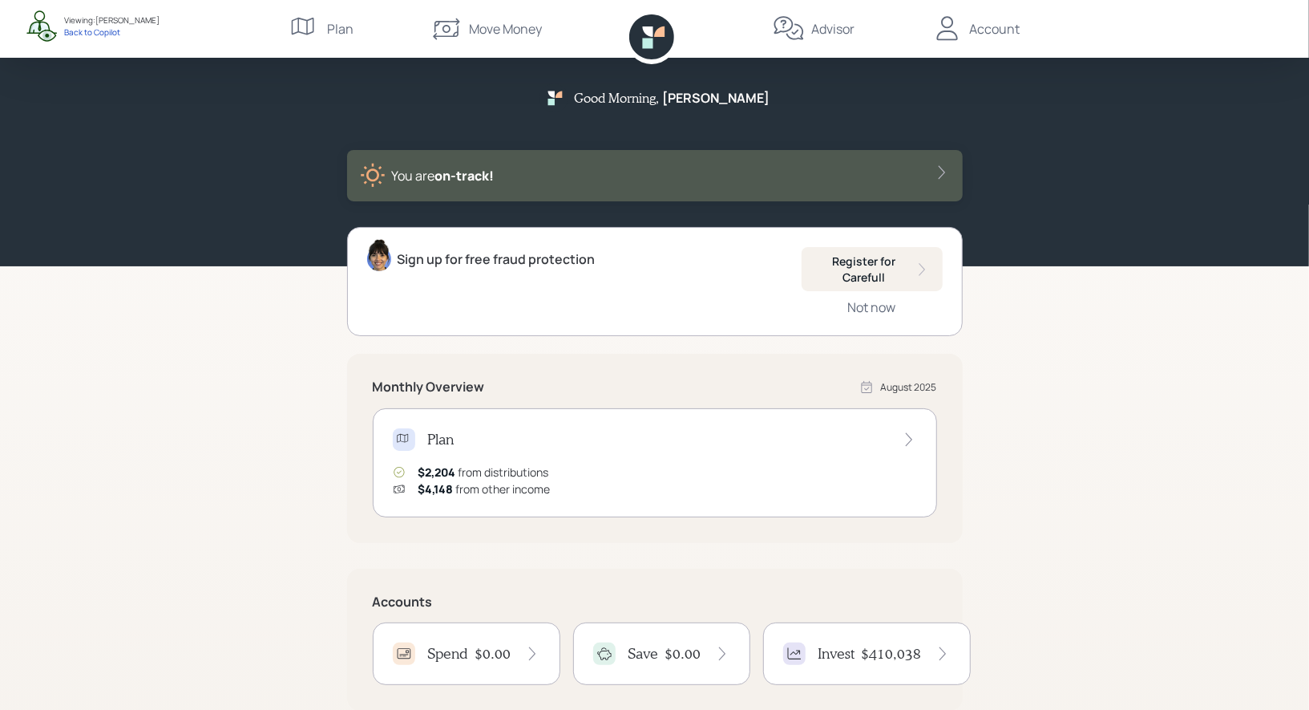
click at [947, 29] on icon at bounding box center [948, 29] width 32 height 32
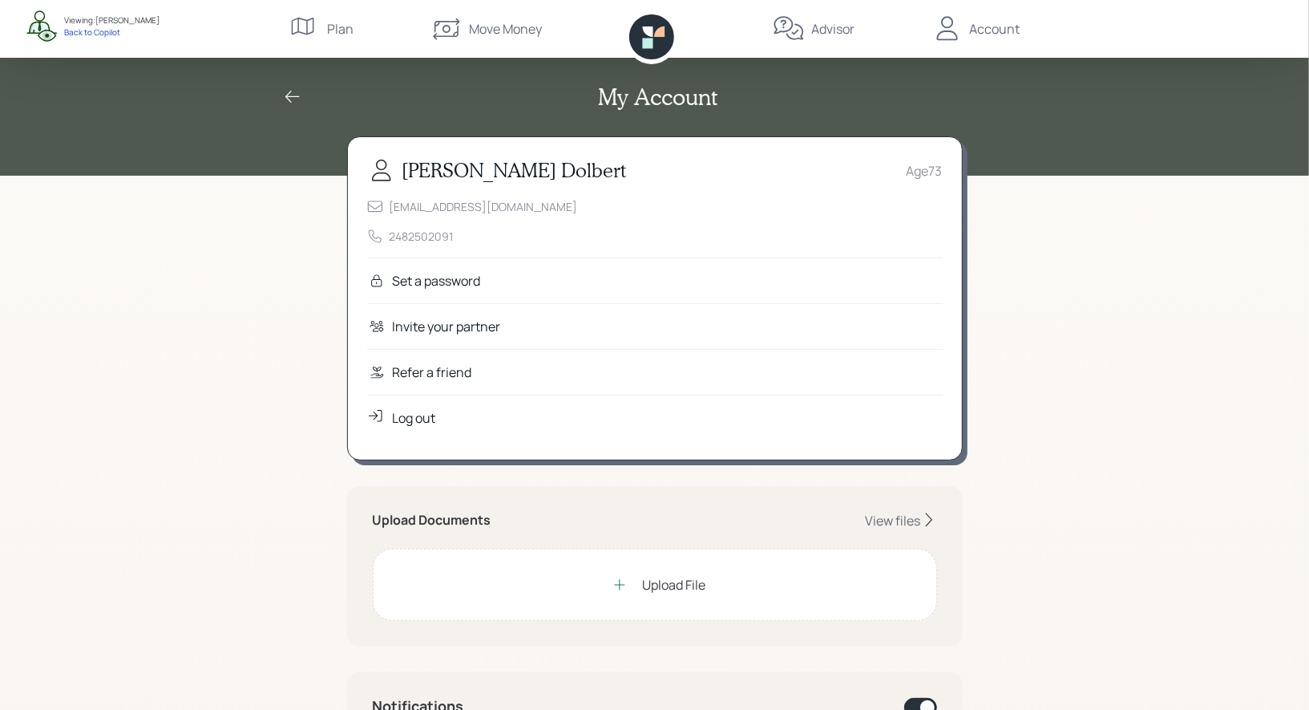
click at [419, 366] on div "Refer a friend" at bounding box center [432, 371] width 79 height 19
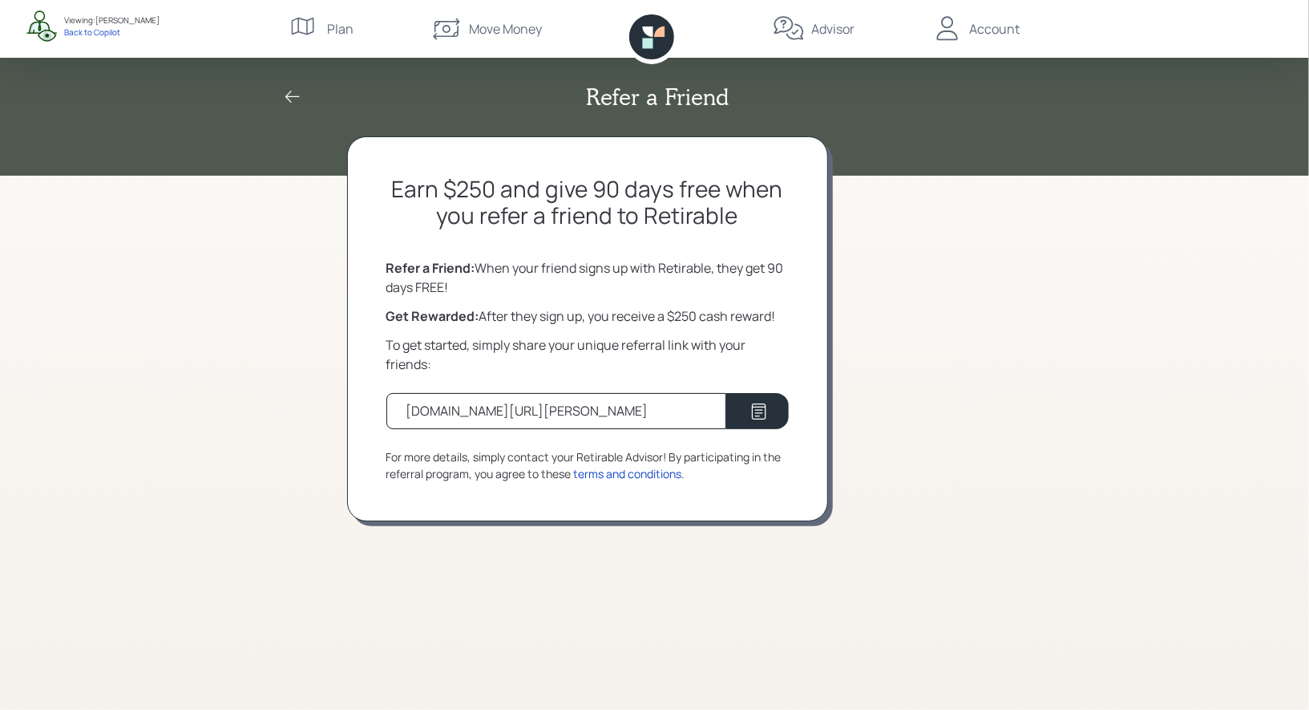
click at [293, 95] on icon at bounding box center [292, 96] width 19 height 19
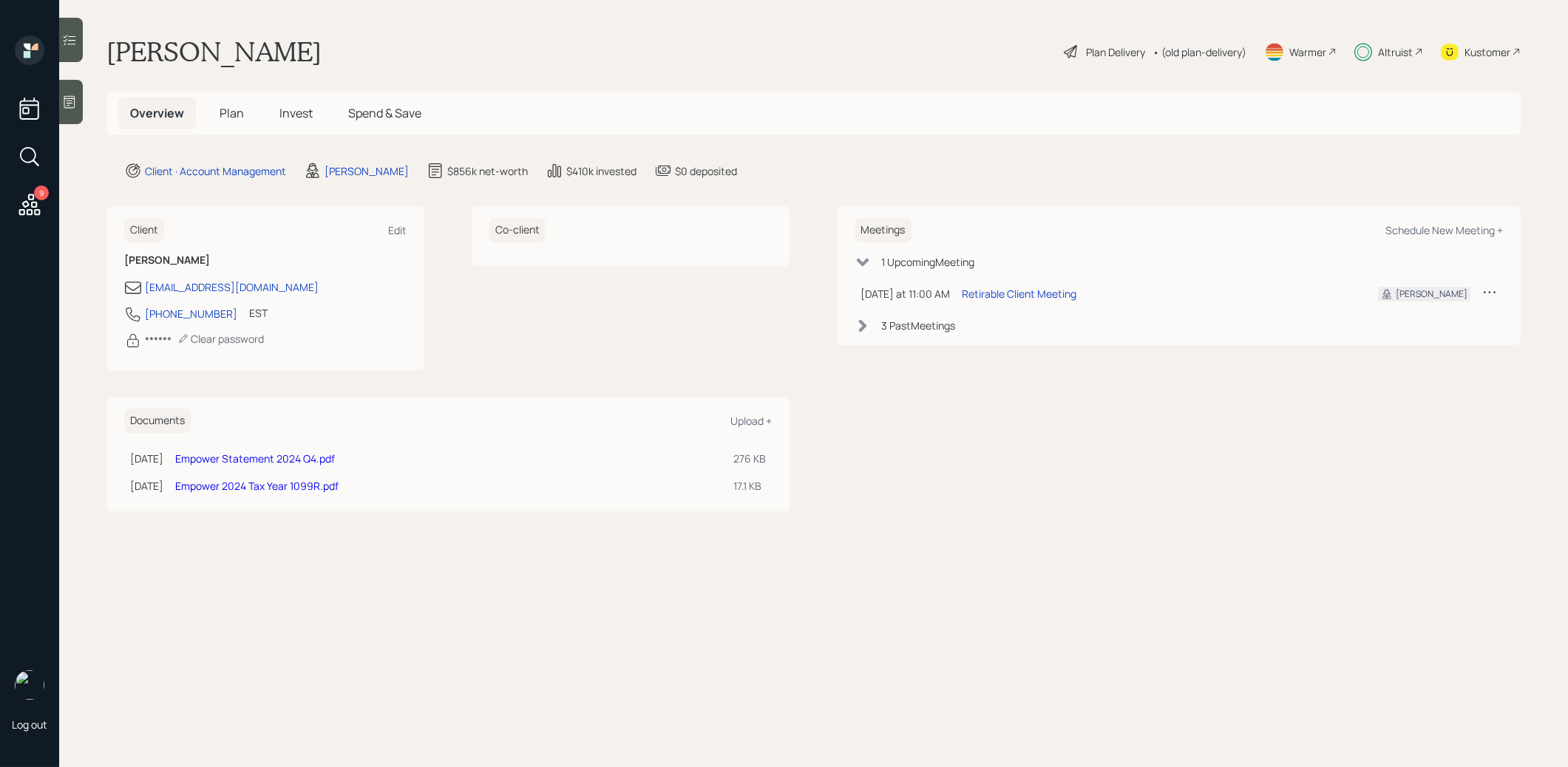
click at [295, 113] on span "Invest" at bounding box center [296, 113] width 33 height 17
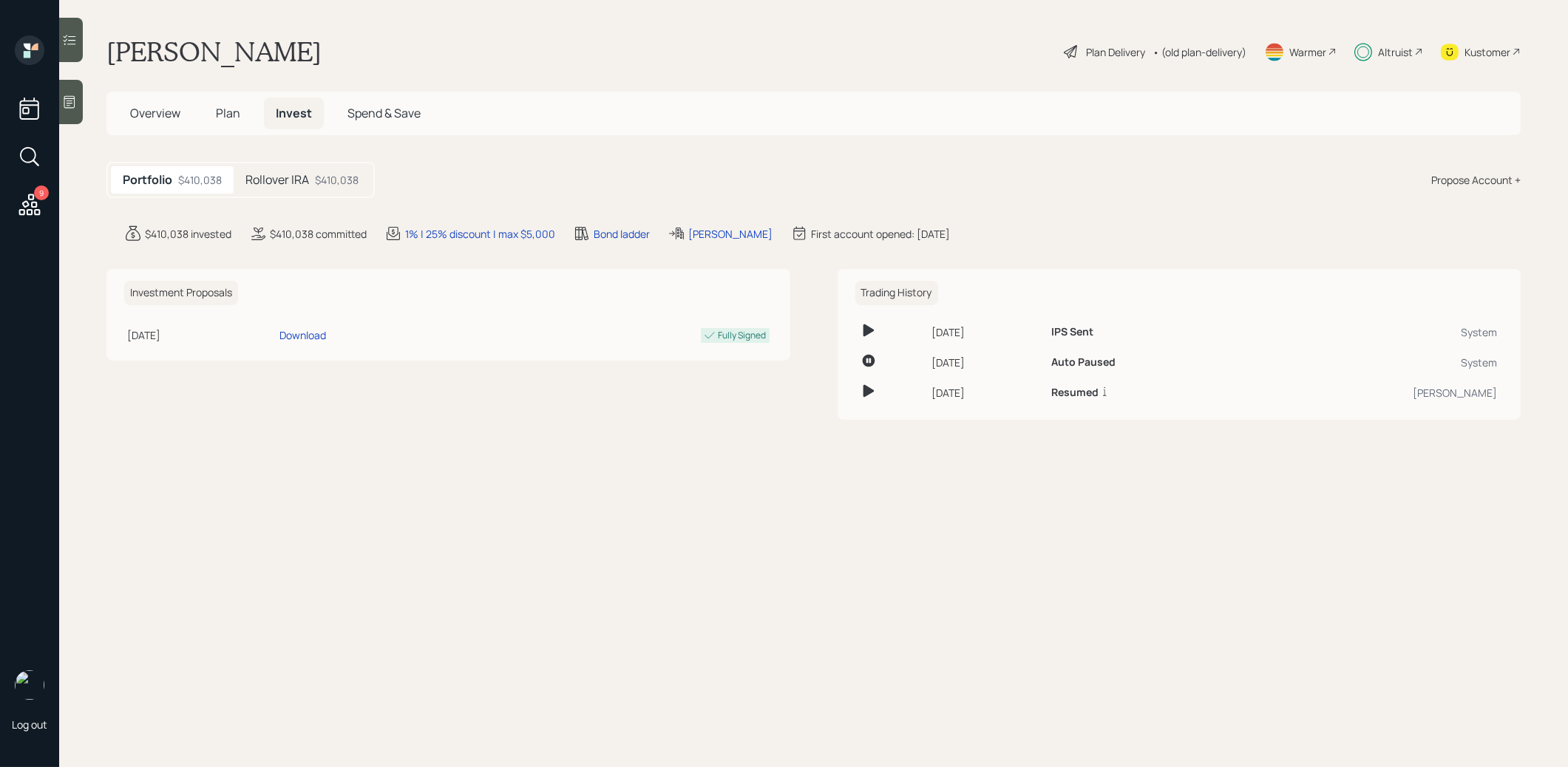
click at [299, 186] on h5 "Rollover IRA" at bounding box center [277, 180] width 64 height 14
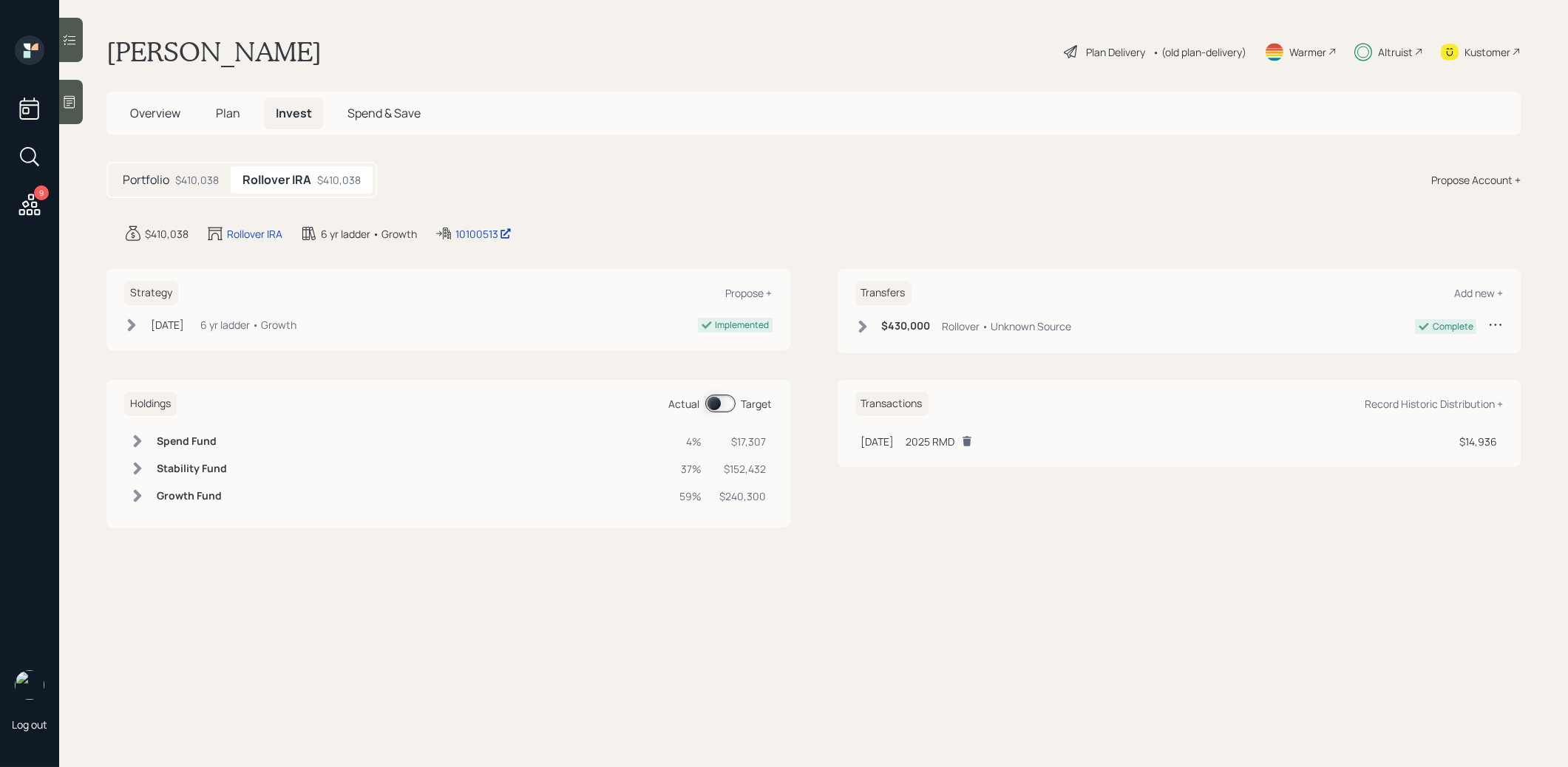
click at [716, 405] on span at bounding box center [720, 403] width 30 height 18
click at [726, 404] on span at bounding box center [720, 403] width 30 height 18
click at [973, 438] on icon at bounding box center [966, 441] width 12 height 12
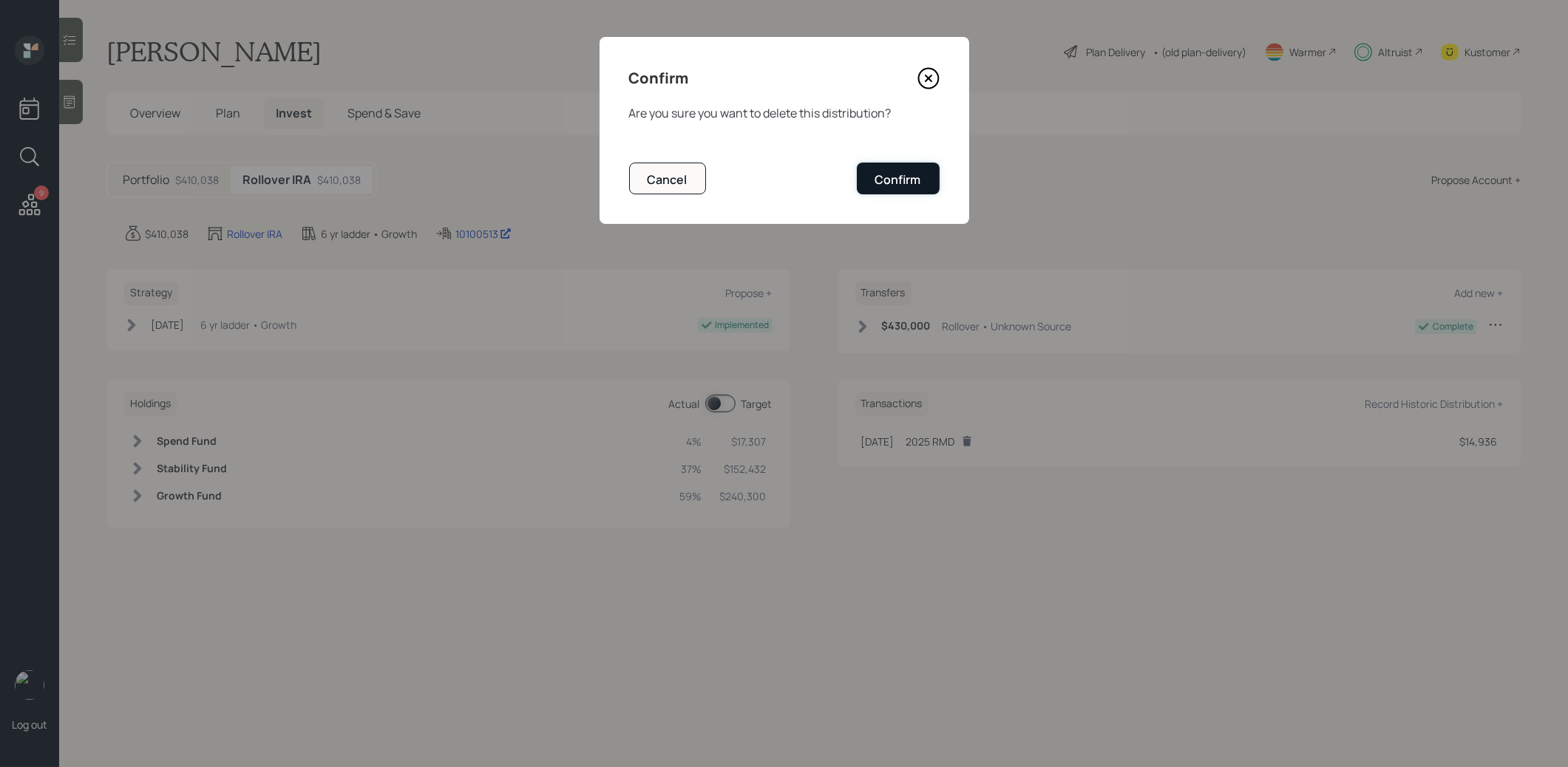
click at [914, 180] on div "Confirm" at bounding box center [898, 180] width 46 height 17
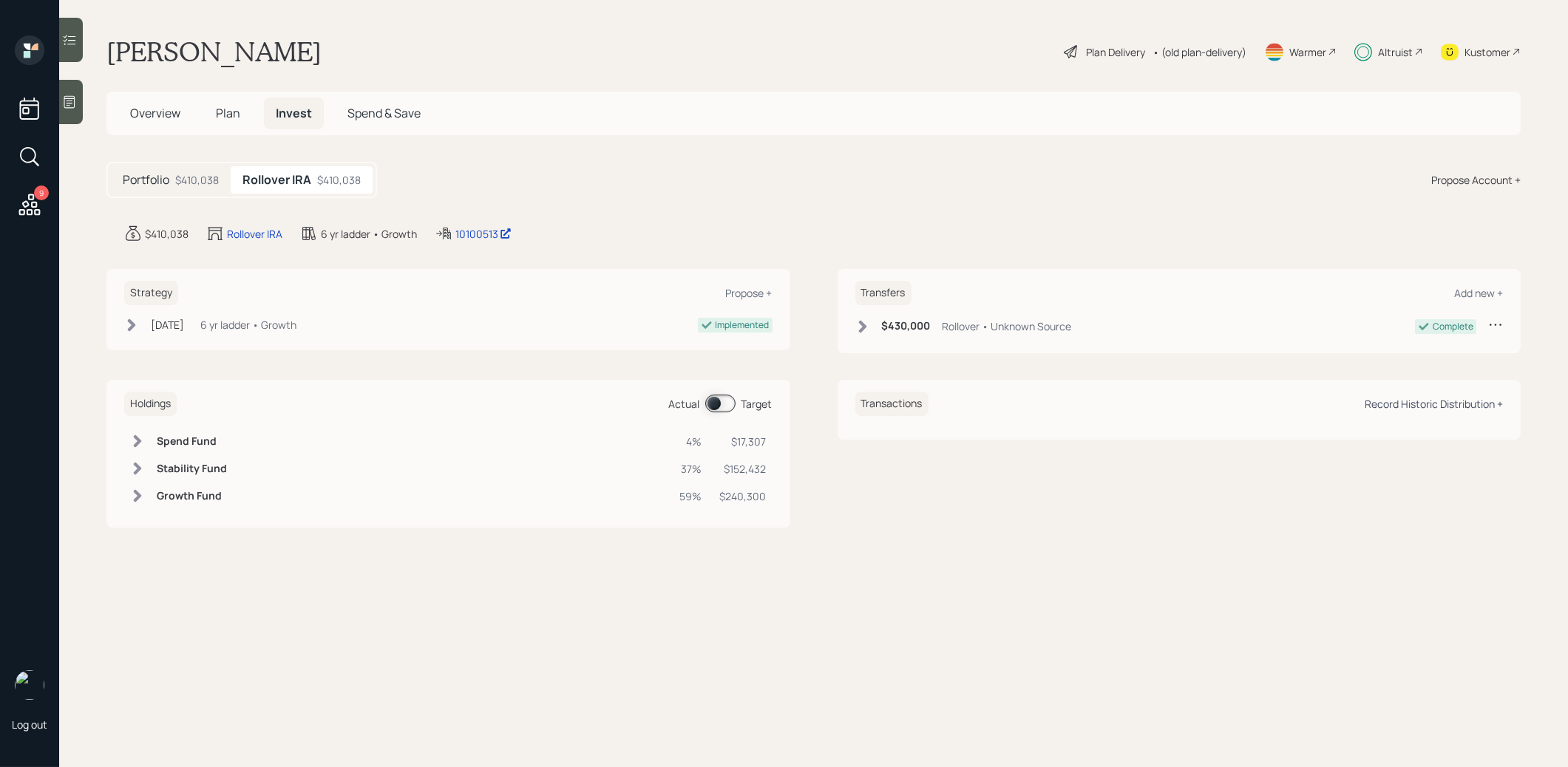
click at [1420, 404] on div "Record Historic Distribution +" at bounding box center [1433, 404] width 138 height 14
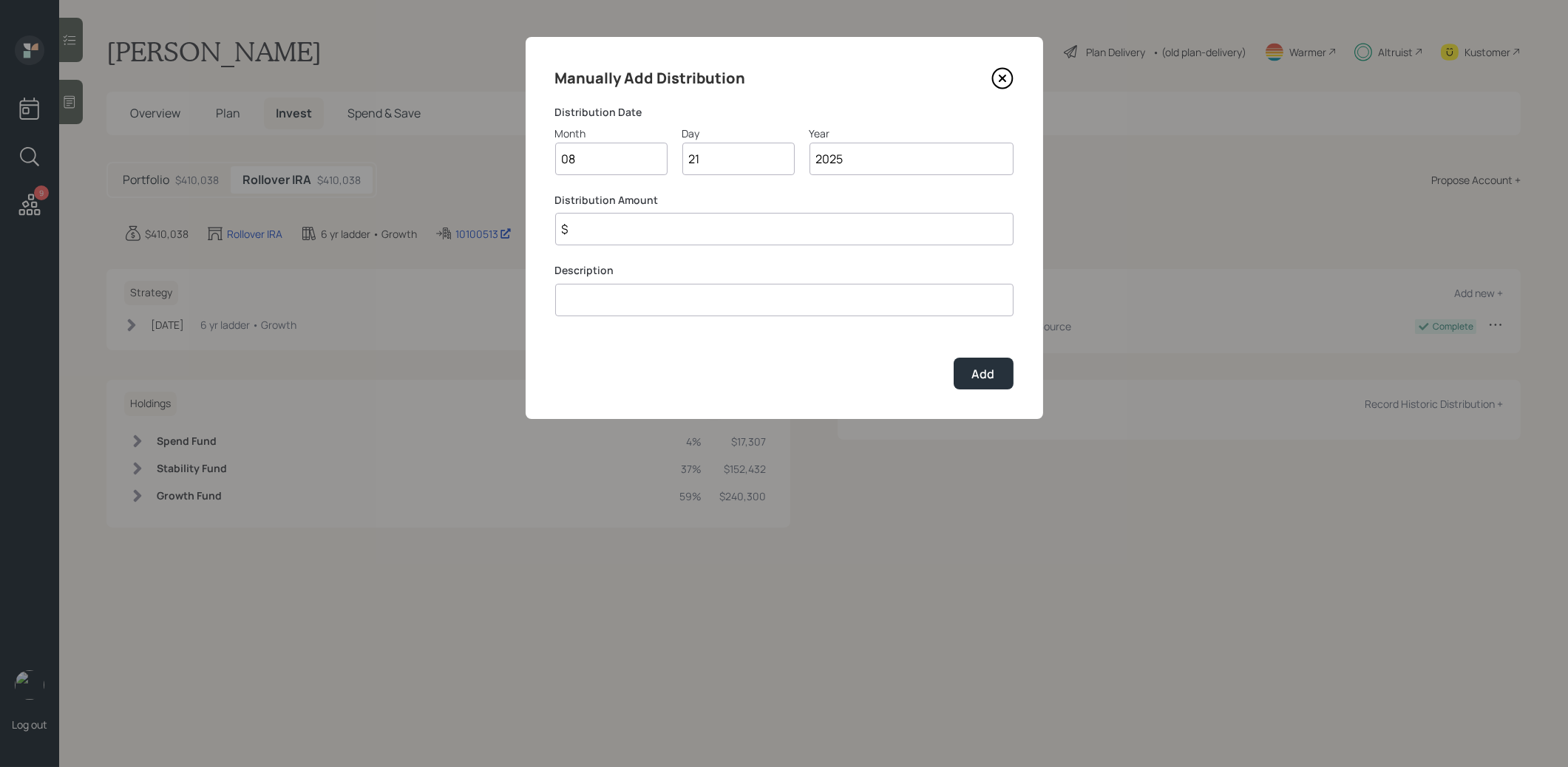
click at [715, 233] on input "$" at bounding box center [784, 229] width 458 height 32
type input "$ 7,000"
click at [595, 298] on input at bounding box center [784, 300] width 458 height 32
type input "2025 RMD"
click at [589, 159] on input "08" at bounding box center [611, 159] width 112 height 32
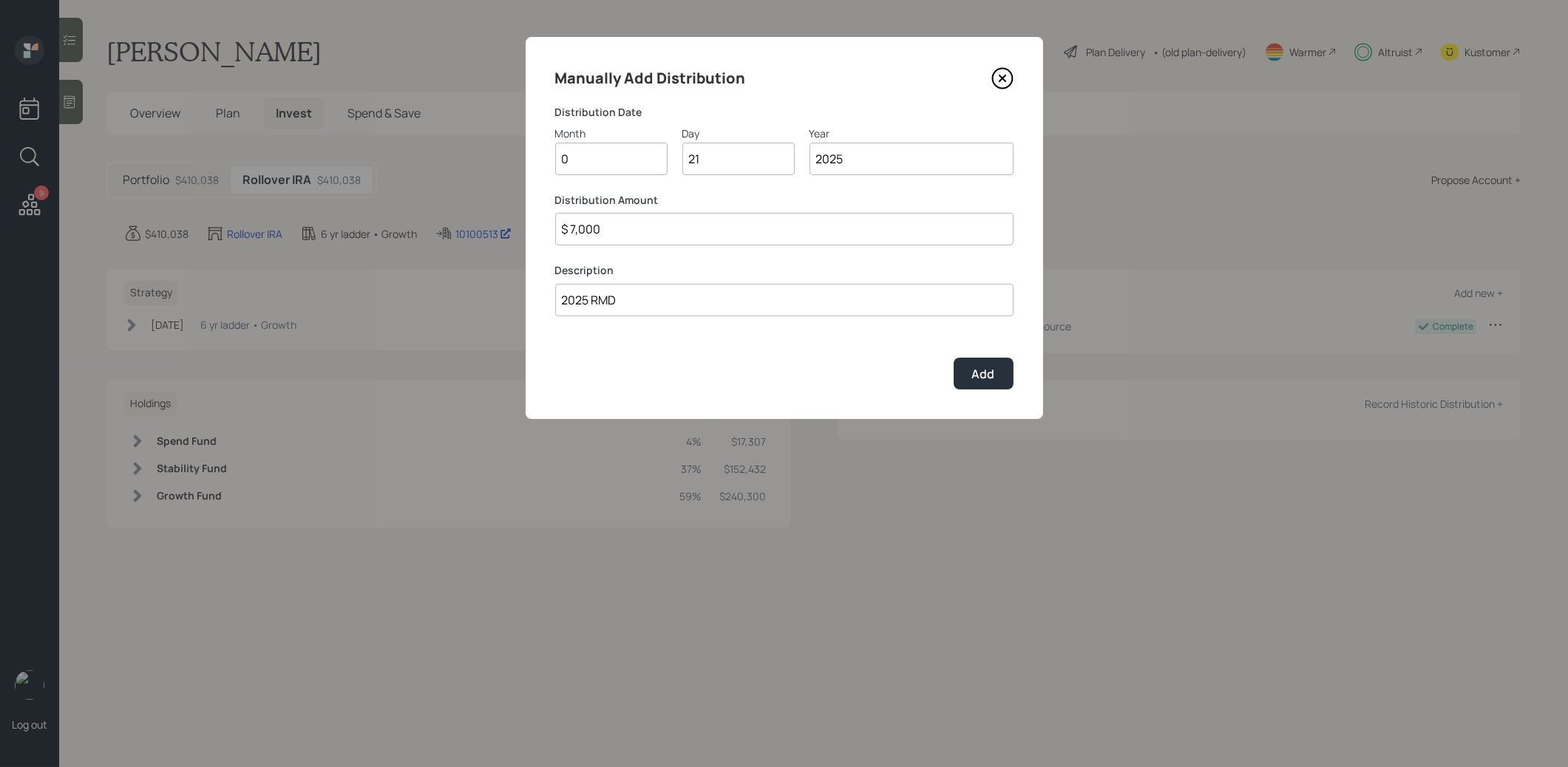
type input "03"
click at [868, 304] on input "2025 RMD" at bounding box center [784, 300] width 458 height 32
click at [763, 304] on input "2025 RMD" at bounding box center [784, 300] width 458 height 32
type input "2025 RMD Has Been Taken Care Of"
click at [997, 373] on button "Add" at bounding box center [983, 373] width 60 height 31
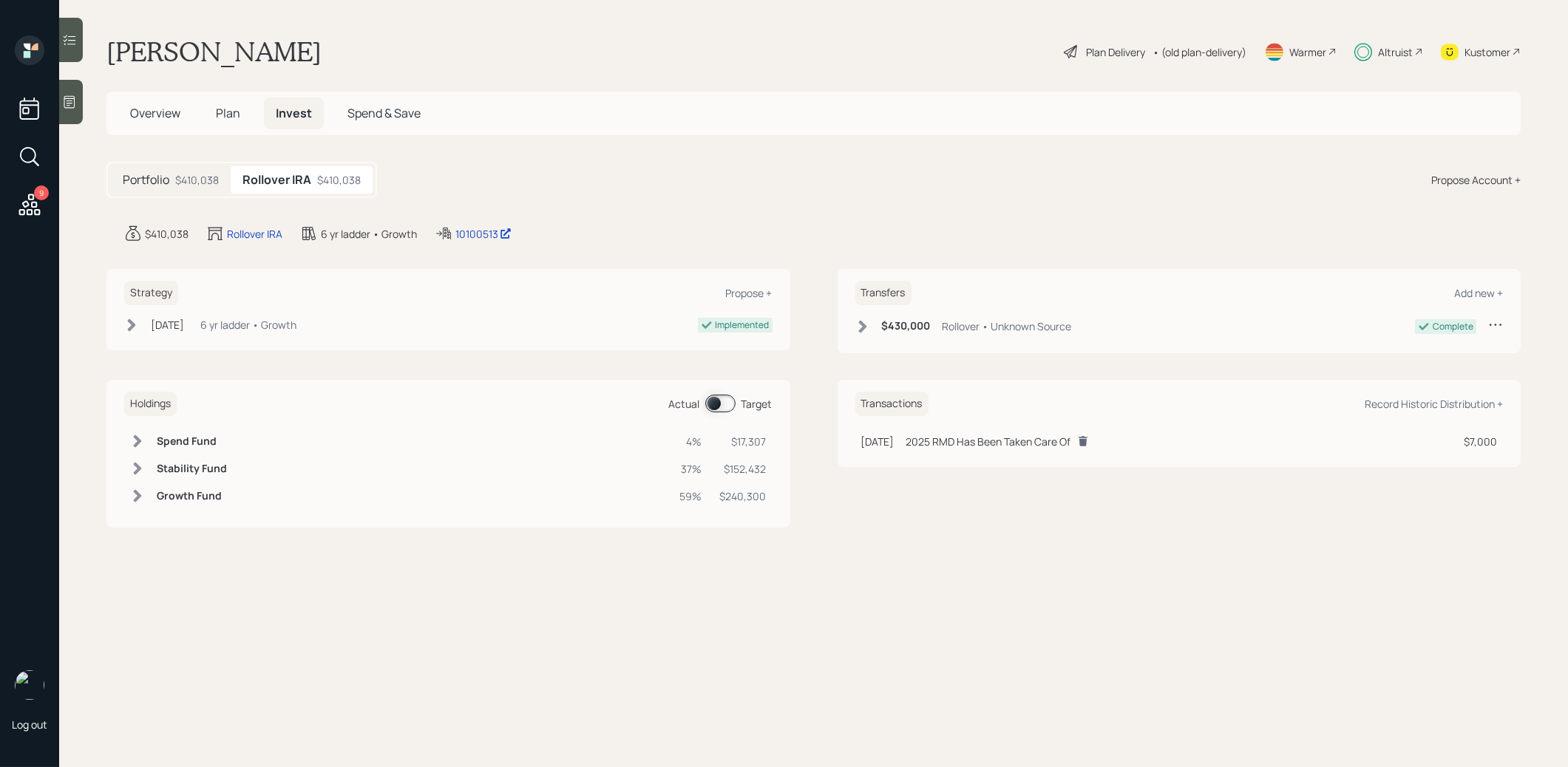
click at [713, 396] on span at bounding box center [720, 403] width 30 height 18
click at [726, 401] on span at bounding box center [720, 403] width 30 height 18
click at [229, 112] on span "Plan" at bounding box center [228, 113] width 24 height 17
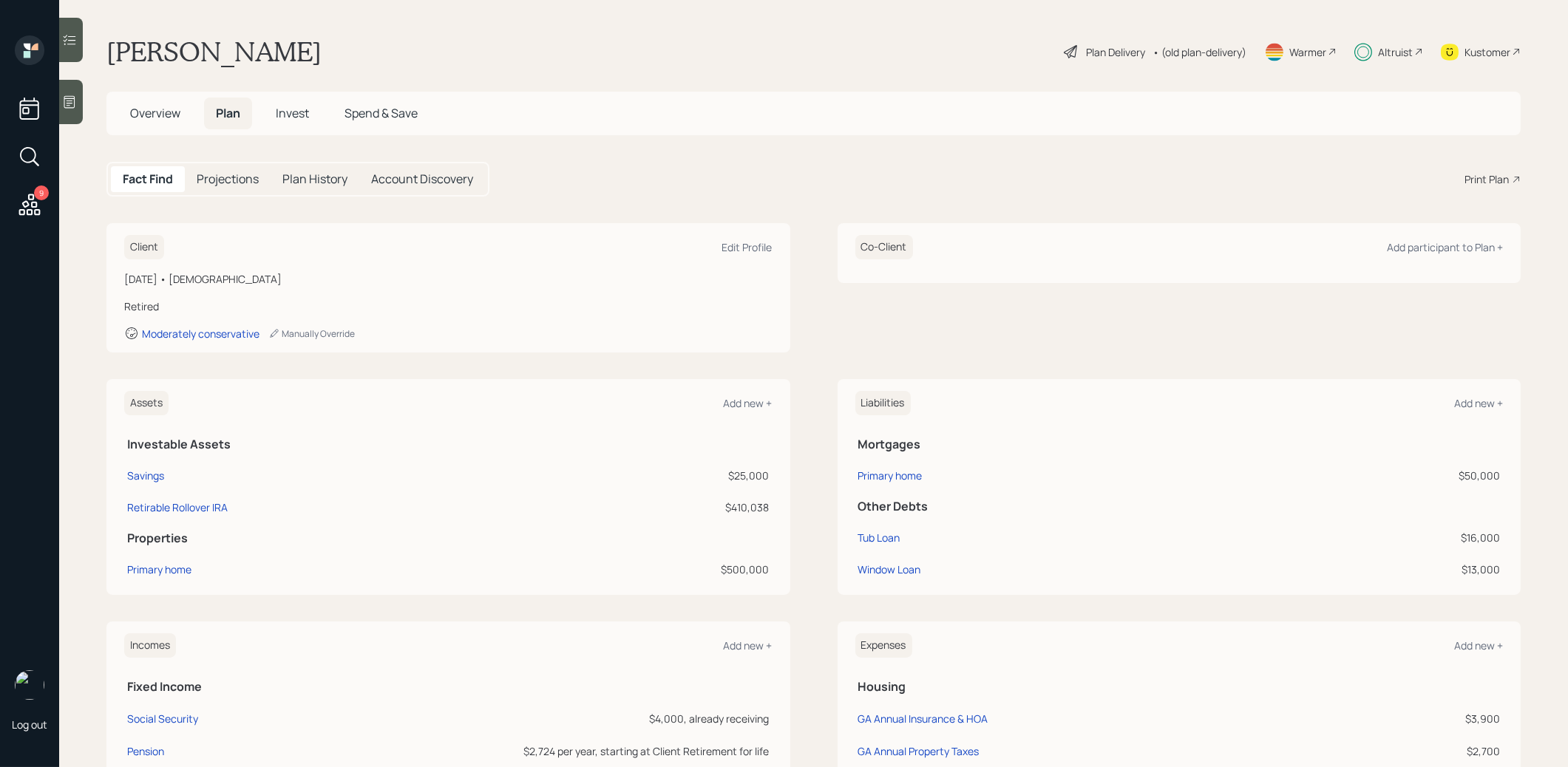
click at [1076, 48] on div "Plan Delivery" at bounding box center [1103, 52] width 84 height 18
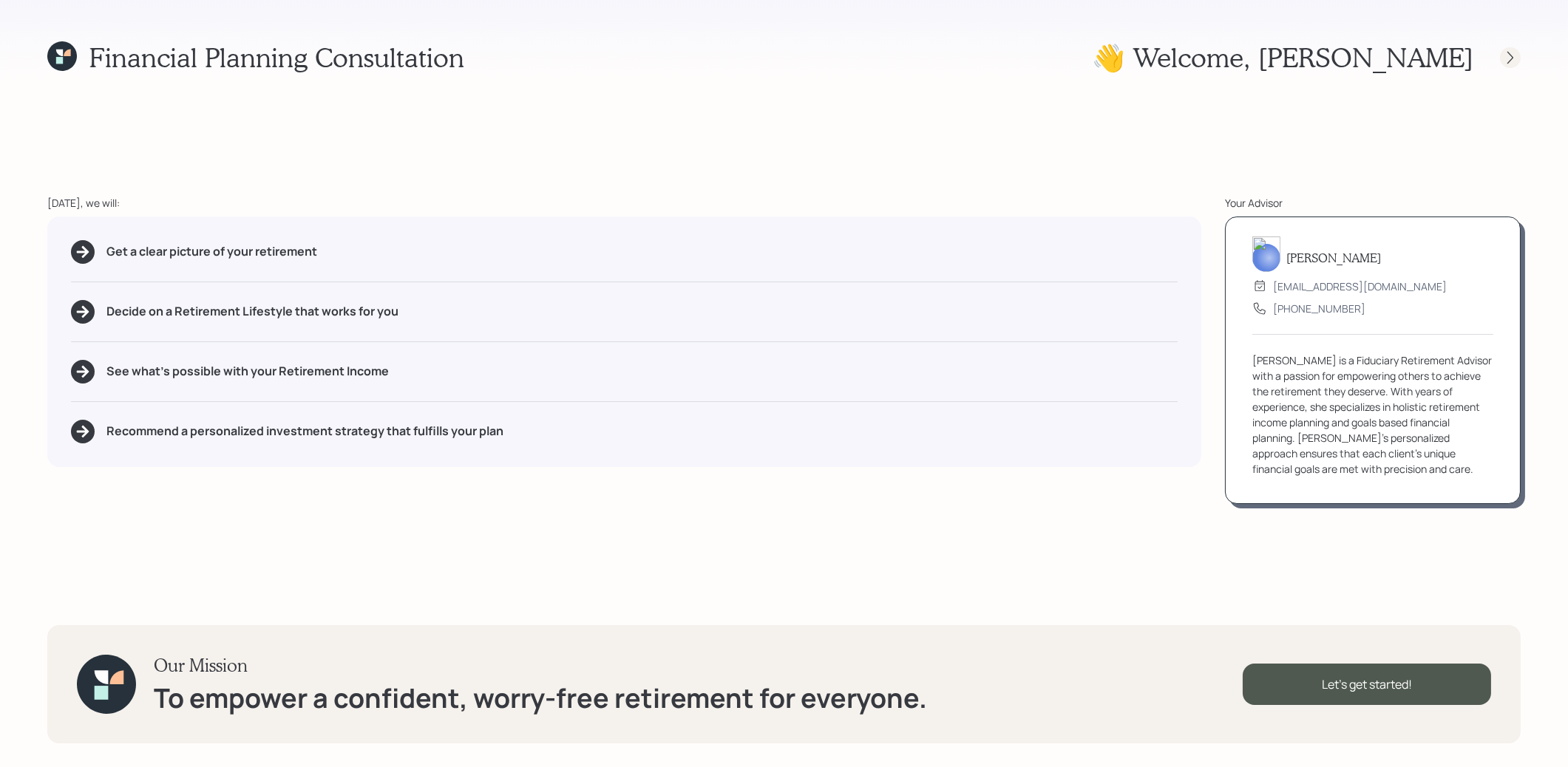
click at [1511, 58] on icon at bounding box center [1510, 57] width 6 height 13
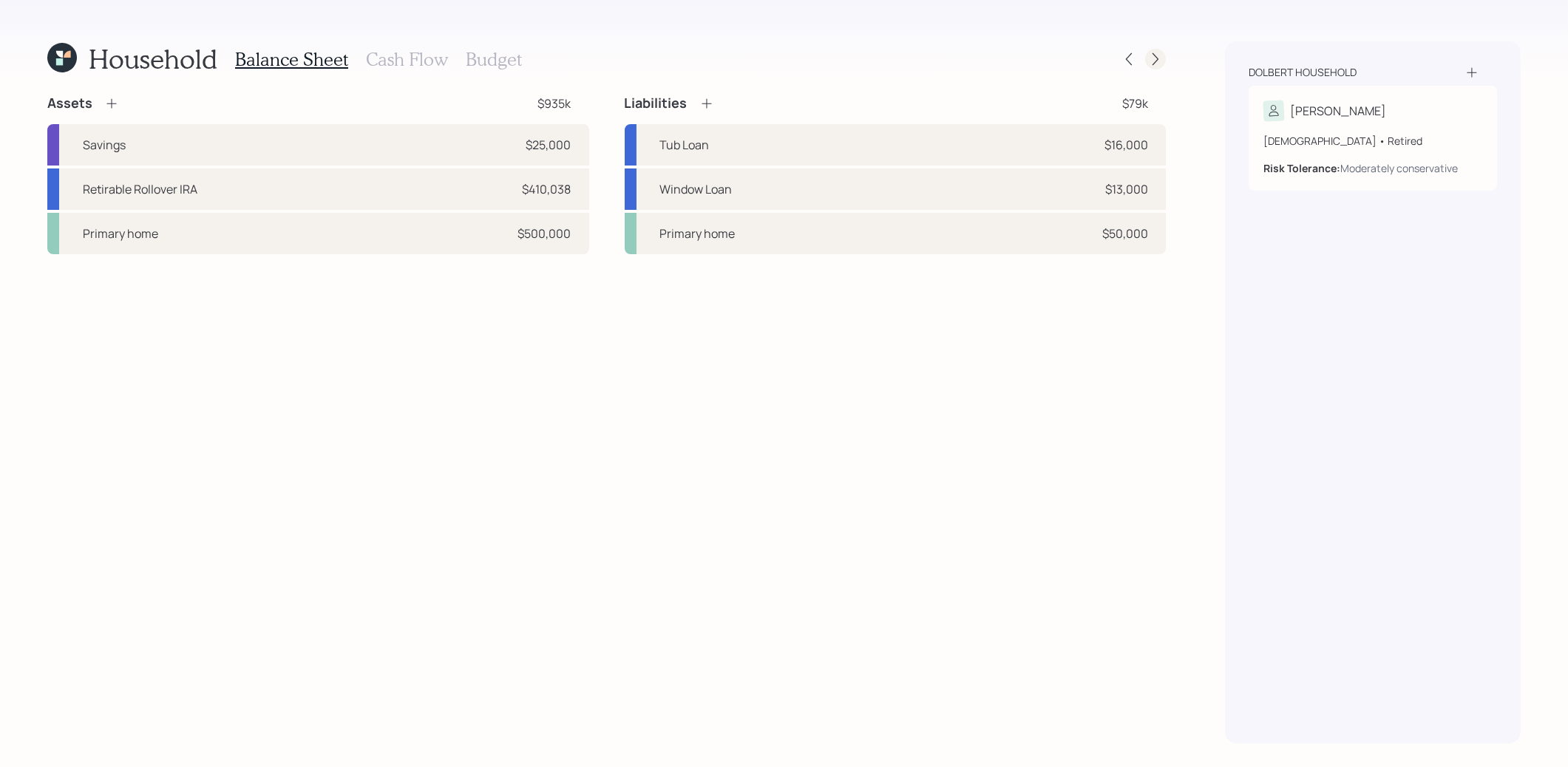
click at [1158, 65] on icon at bounding box center [1155, 59] width 15 height 15
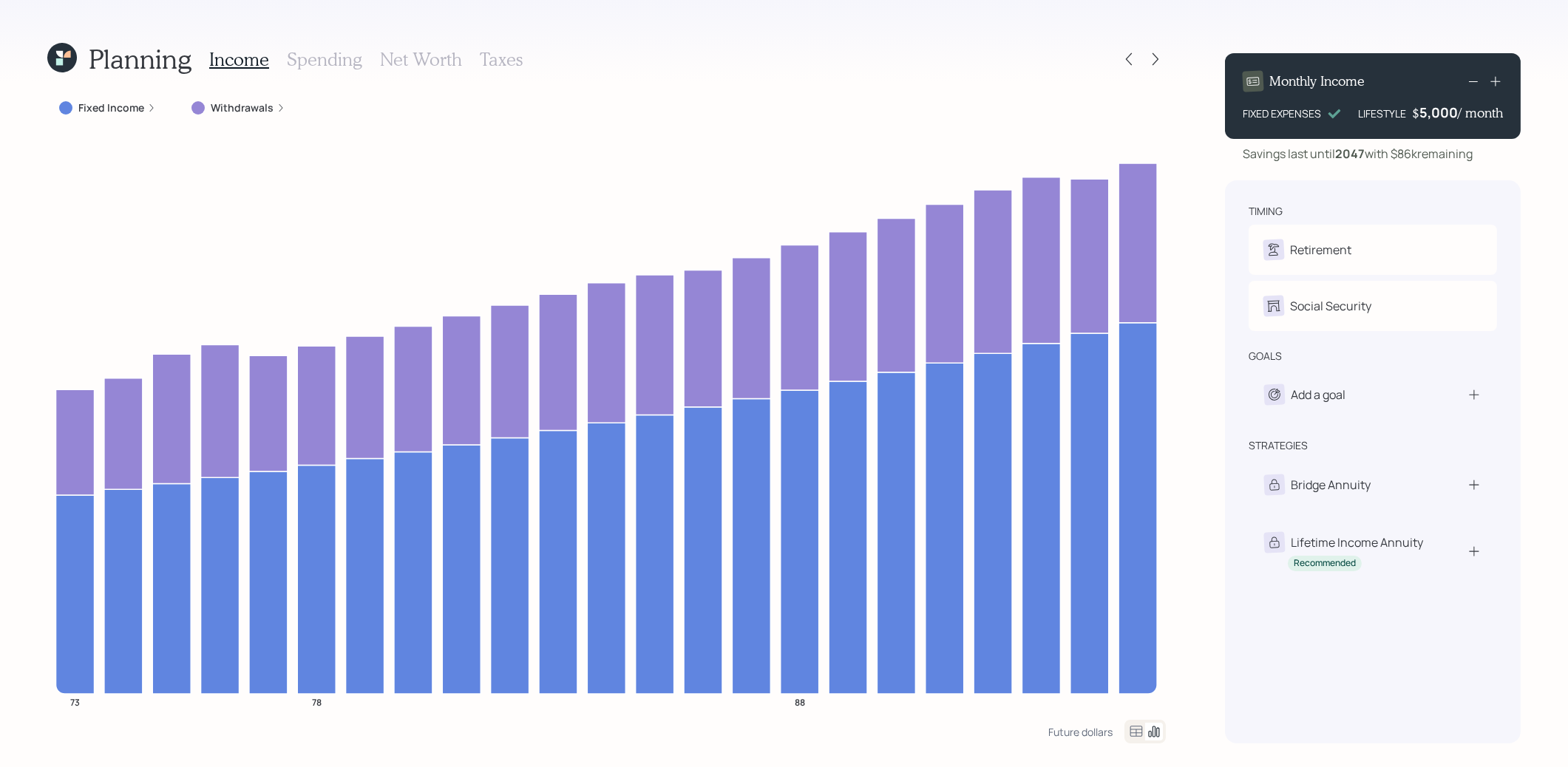
click at [63, 61] on icon at bounding box center [62, 57] width 37 height 37
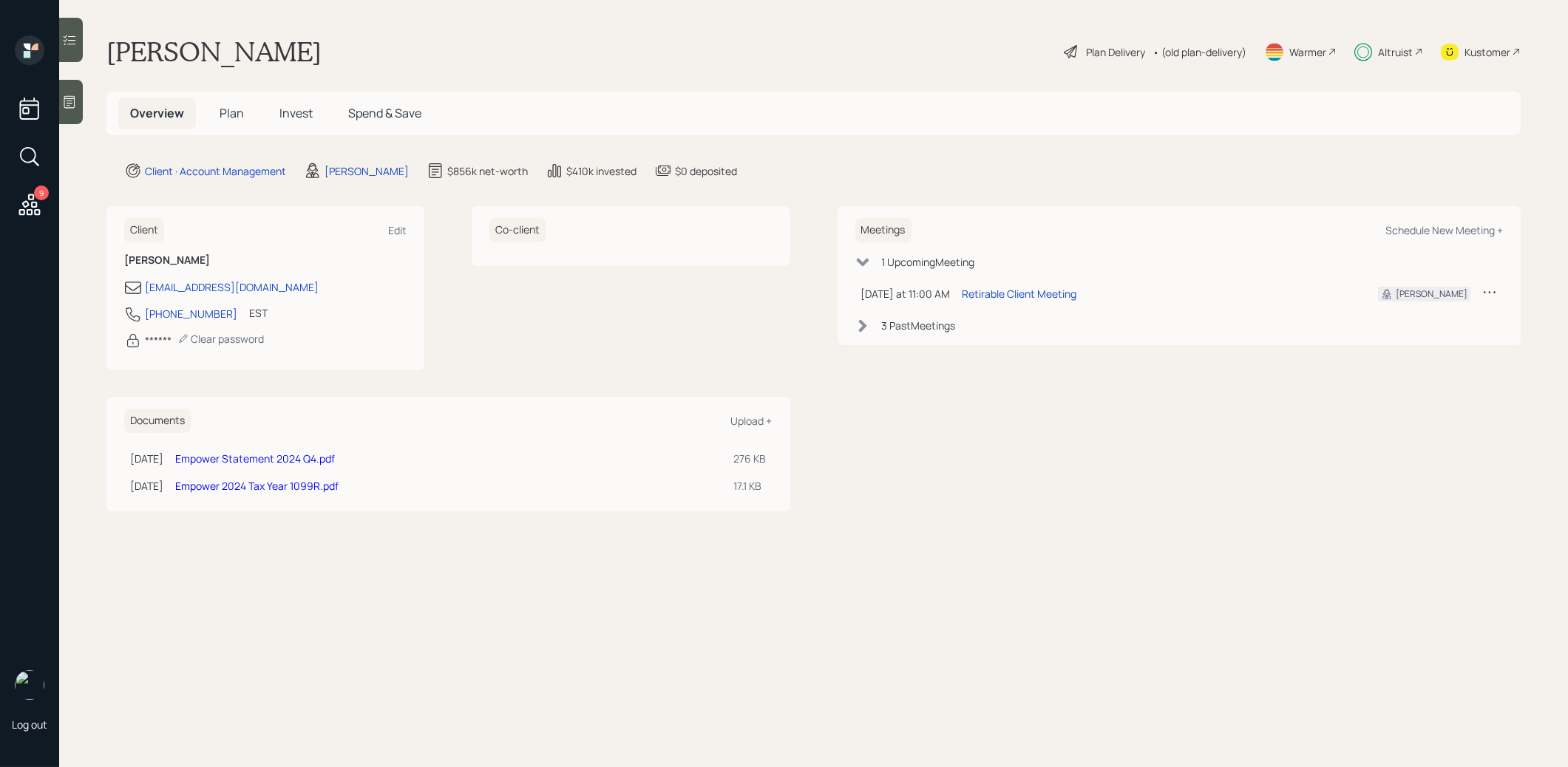
click at [295, 116] on span "Invest" at bounding box center [296, 113] width 33 height 17
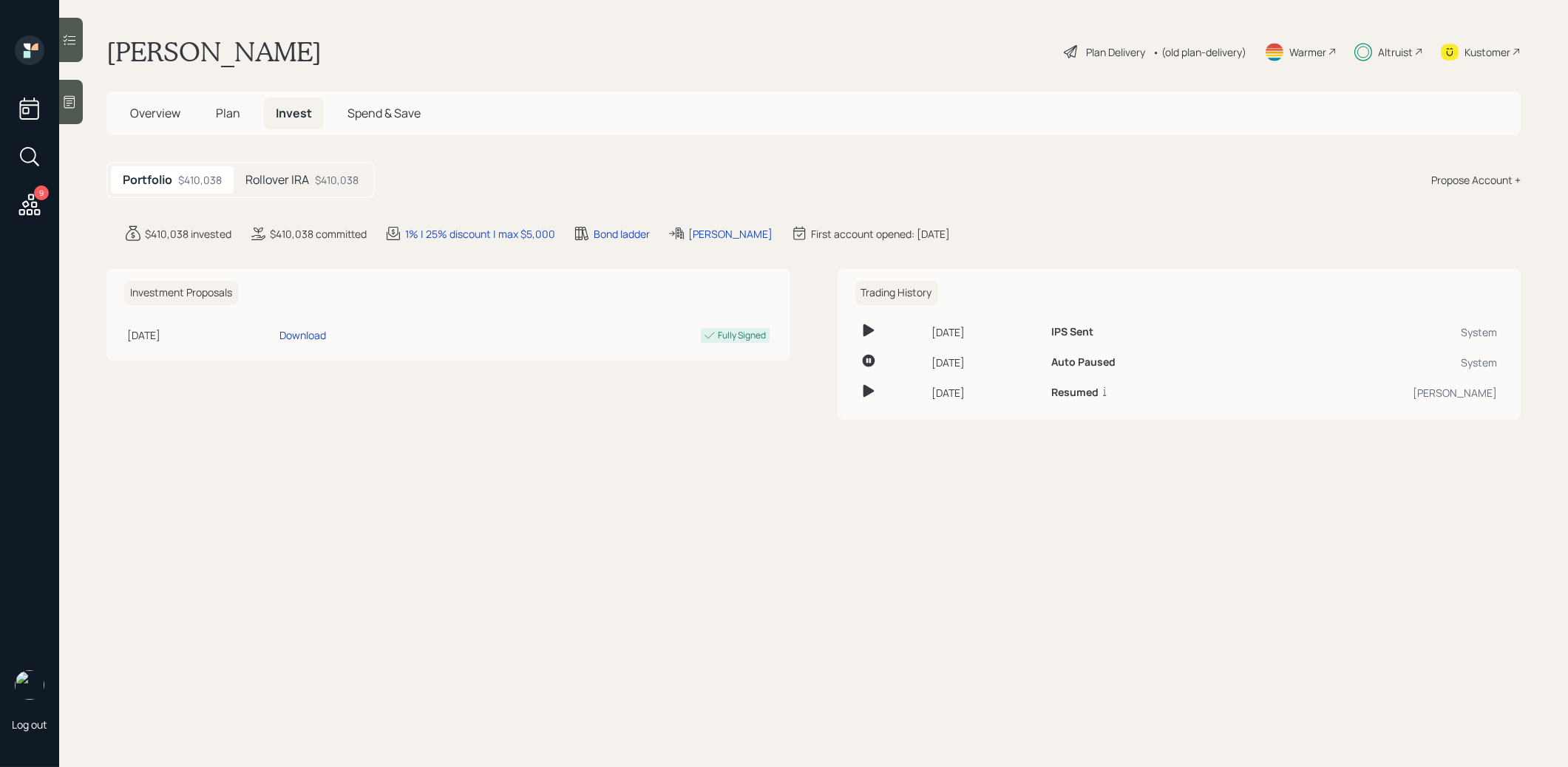
click at [301, 181] on h5 "Rollover IRA" at bounding box center [277, 180] width 64 height 14
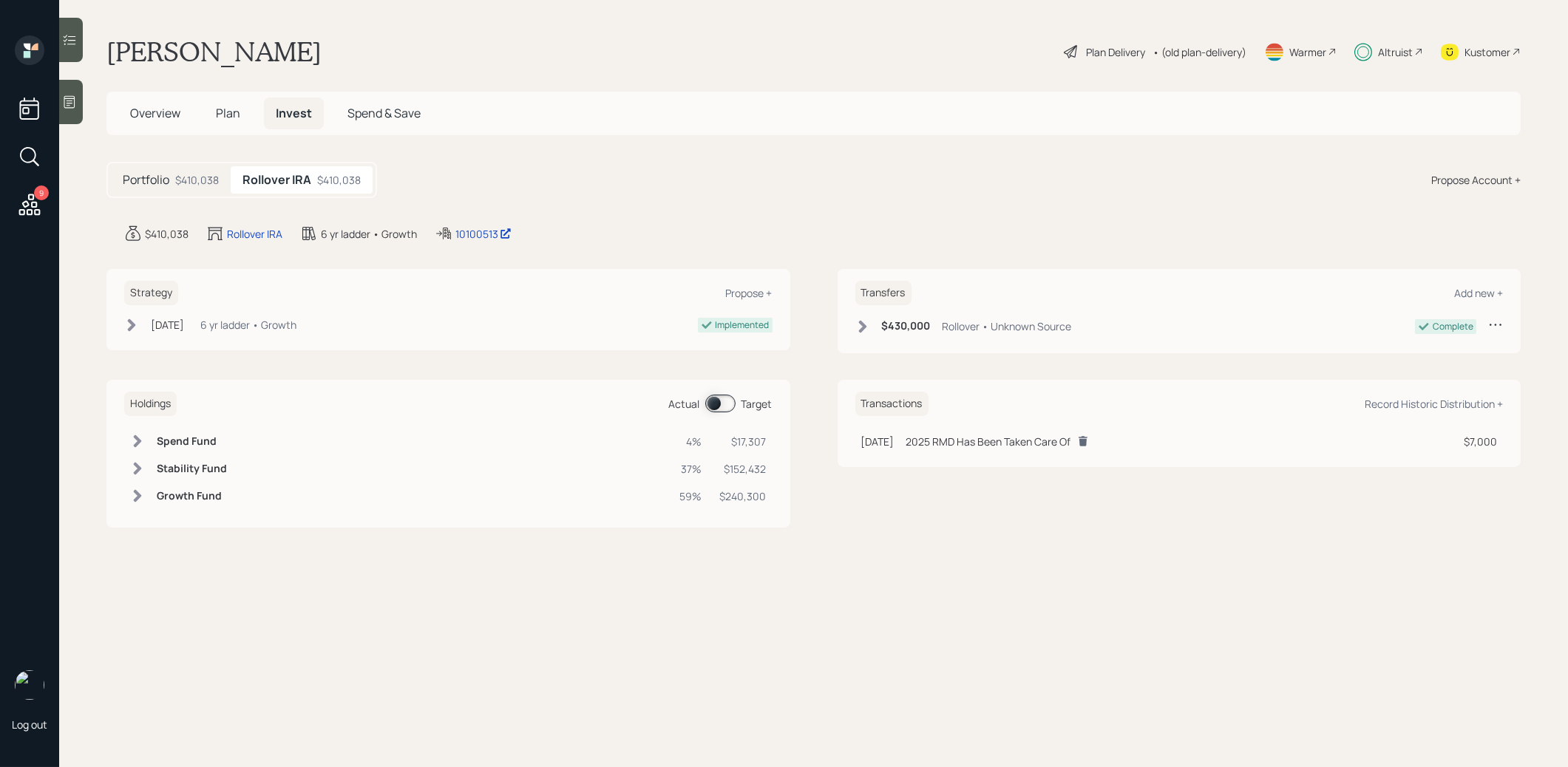
click at [714, 405] on span at bounding box center [720, 403] width 30 height 18
click at [72, 31] on div at bounding box center [71, 40] width 24 height 44
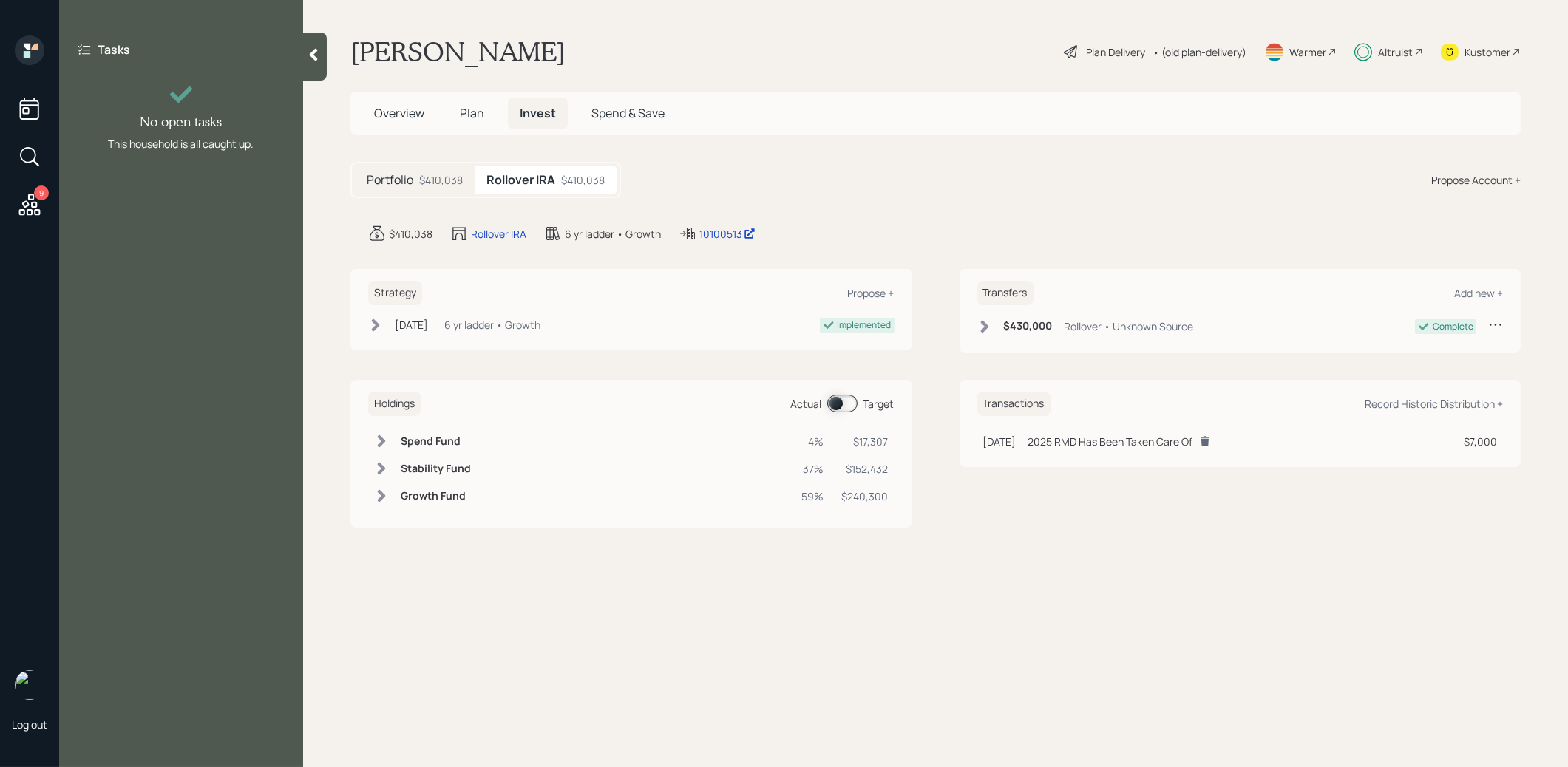
click at [312, 47] on icon at bounding box center [313, 54] width 15 height 15
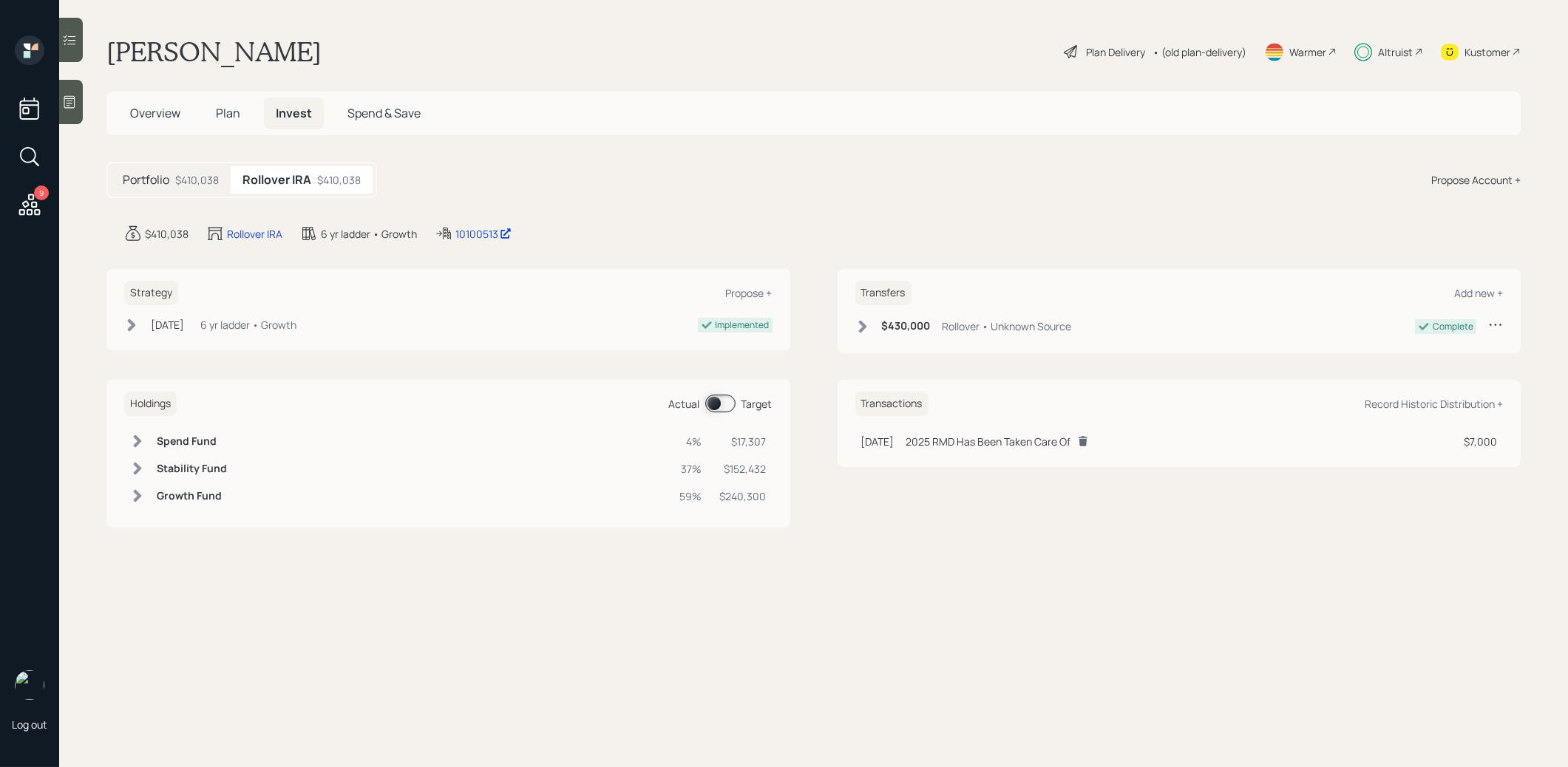
click at [70, 45] on icon at bounding box center [69, 40] width 15 height 15
click at [76, 38] on icon at bounding box center [69, 40] width 15 height 15
click at [29, 200] on icon at bounding box center [29, 205] width 27 height 27
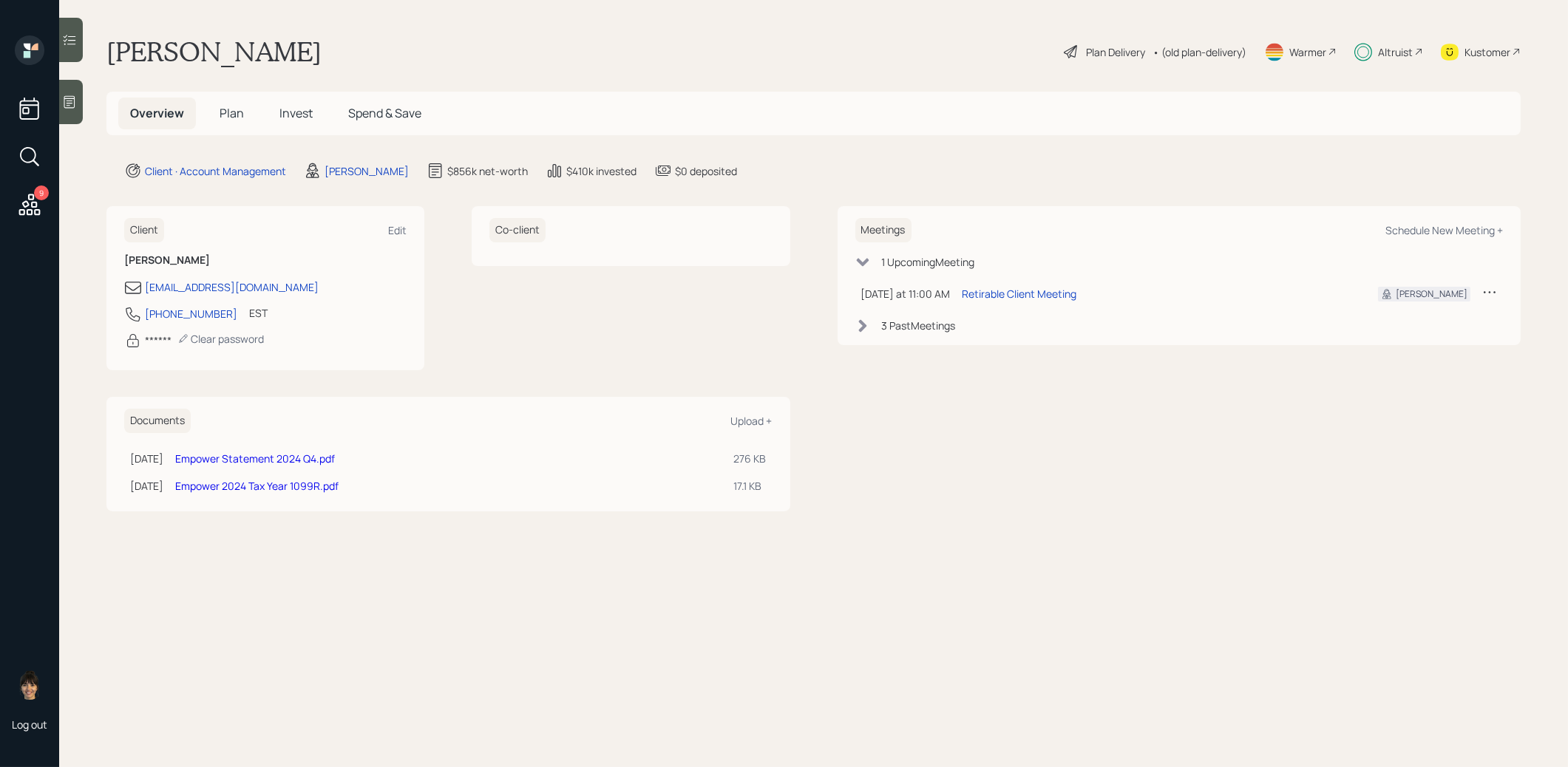
click at [292, 113] on span "Invest" at bounding box center [296, 113] width 33 height 17
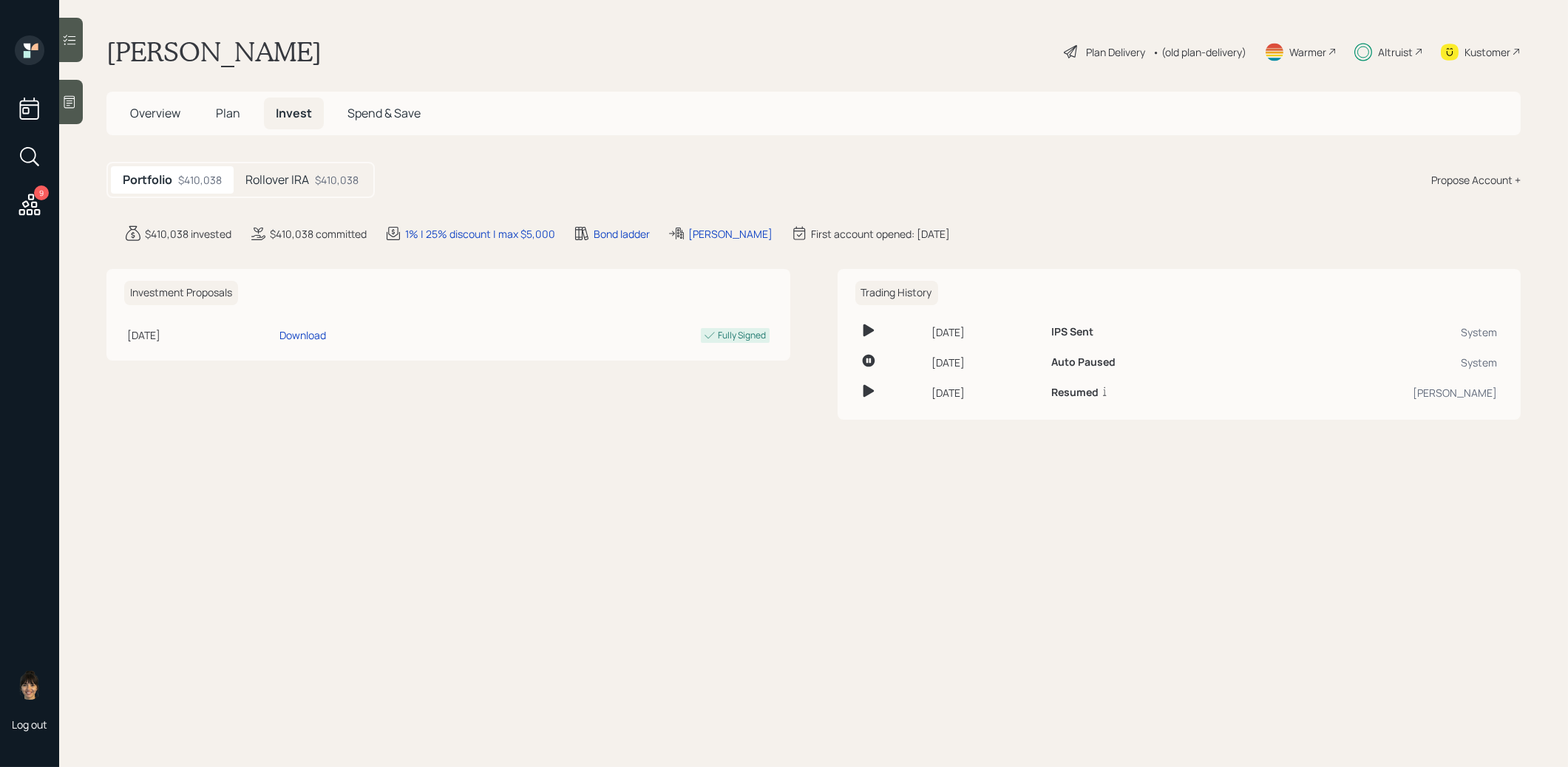
click at [64, 32] on icon at bounding box center [69, 40] width 15 height 15
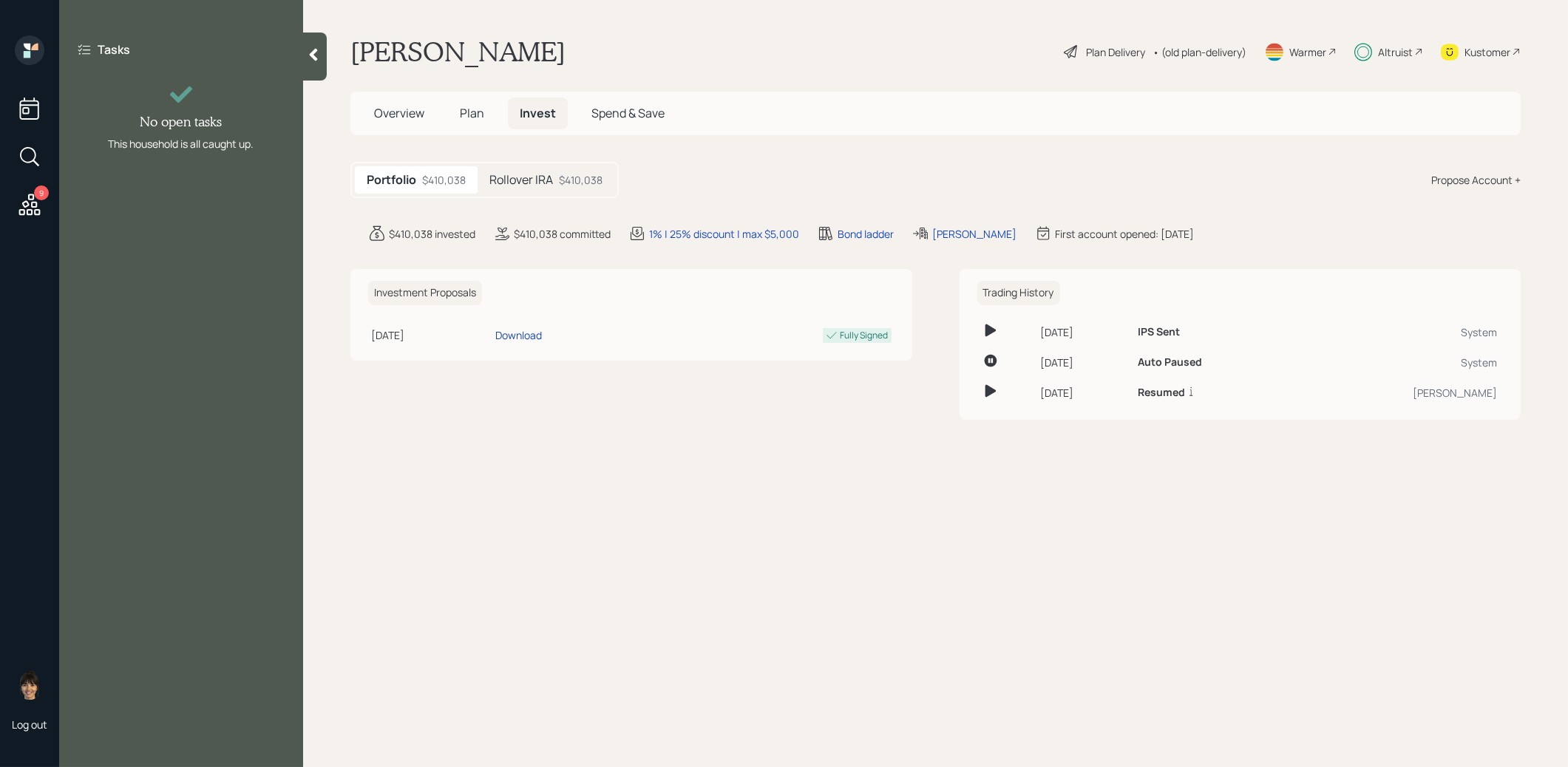
click at [305, 62] on div at bounding box center [315, 56] width 24 height 48
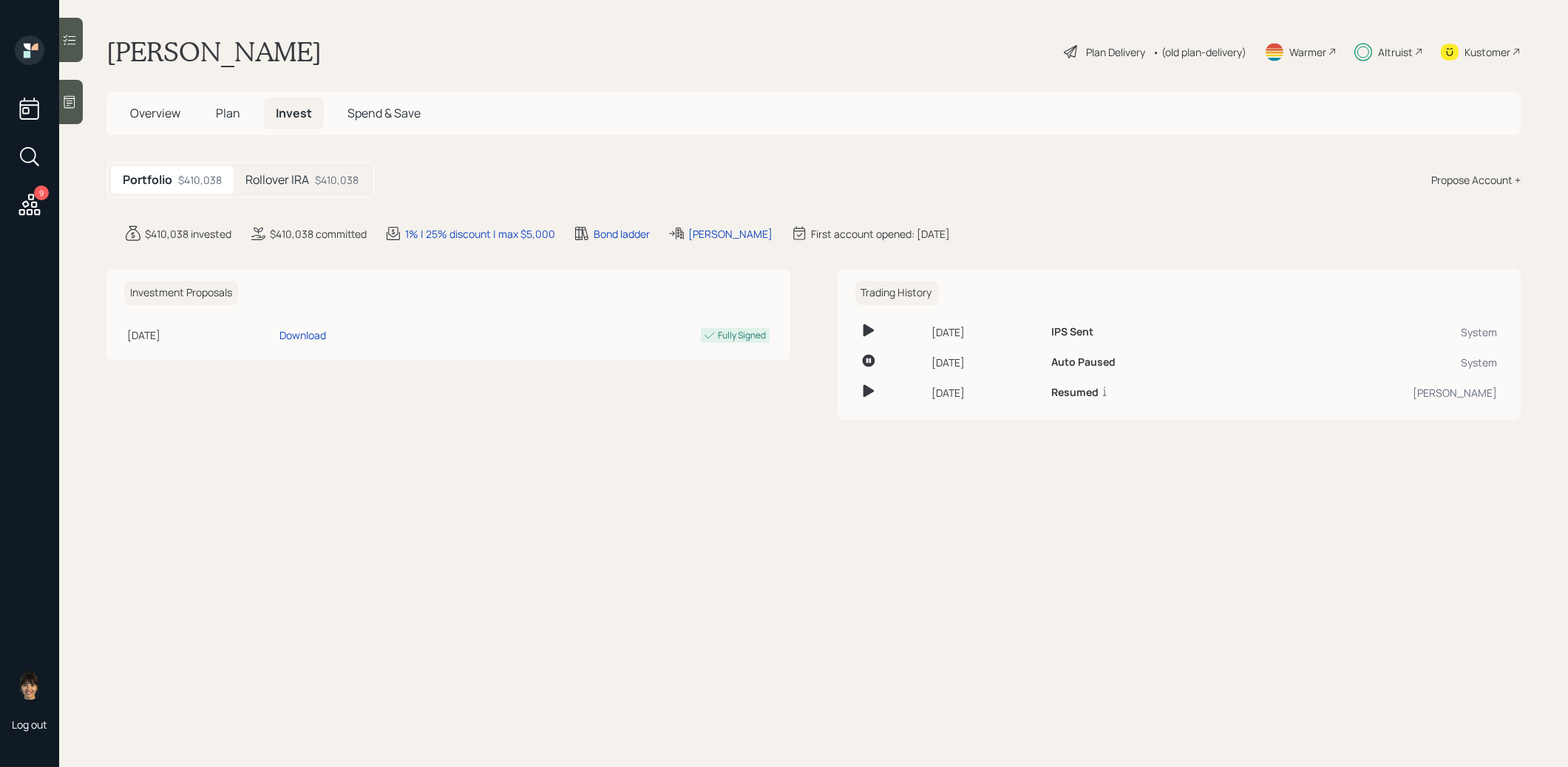
click at [80, 28] on div at bounding box center [71, 40] width 24 height 44
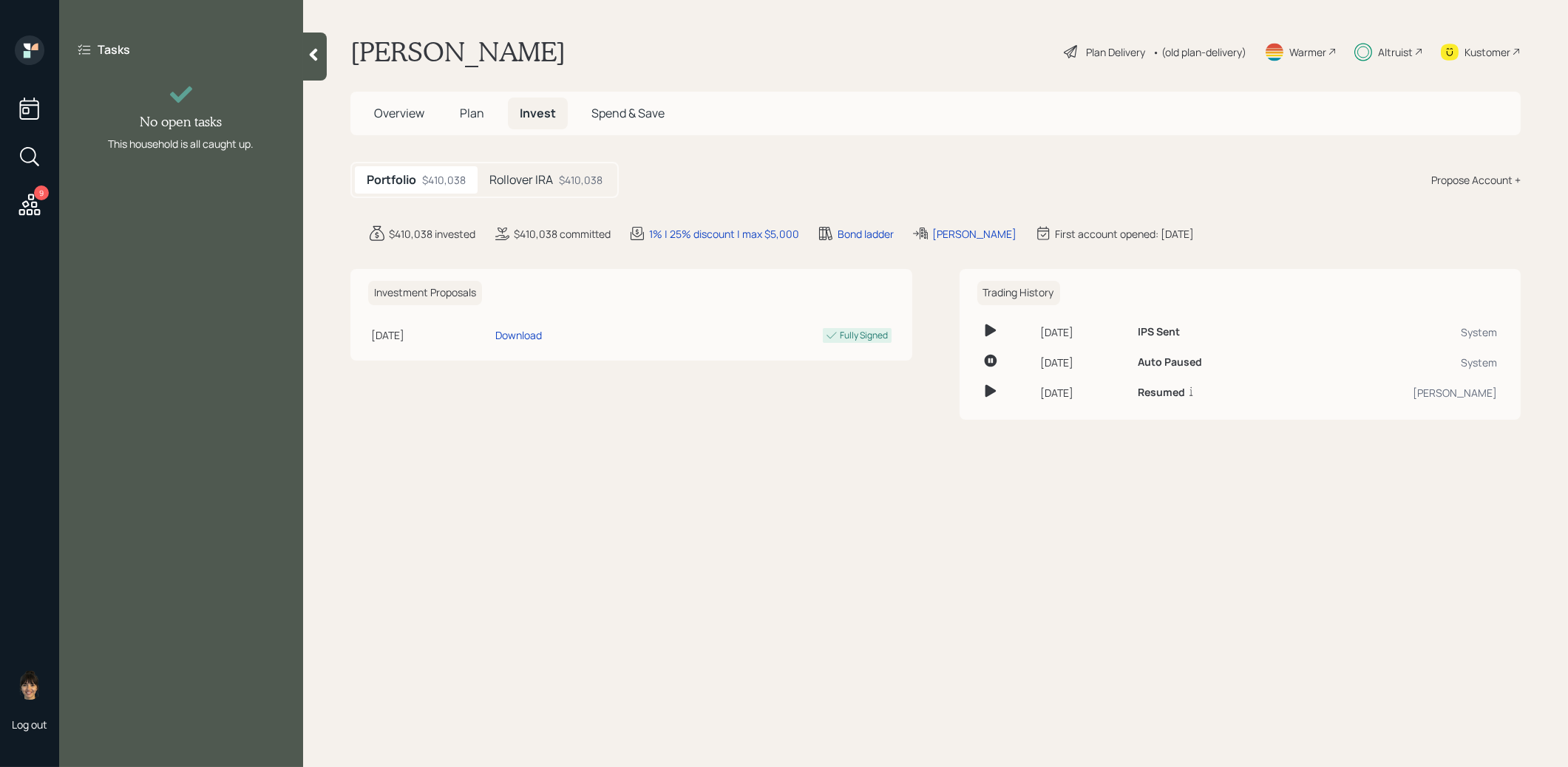
click at [528, 184] on h5 "Rollover IRA" at bounding box center [521, 180] width 64 height 14
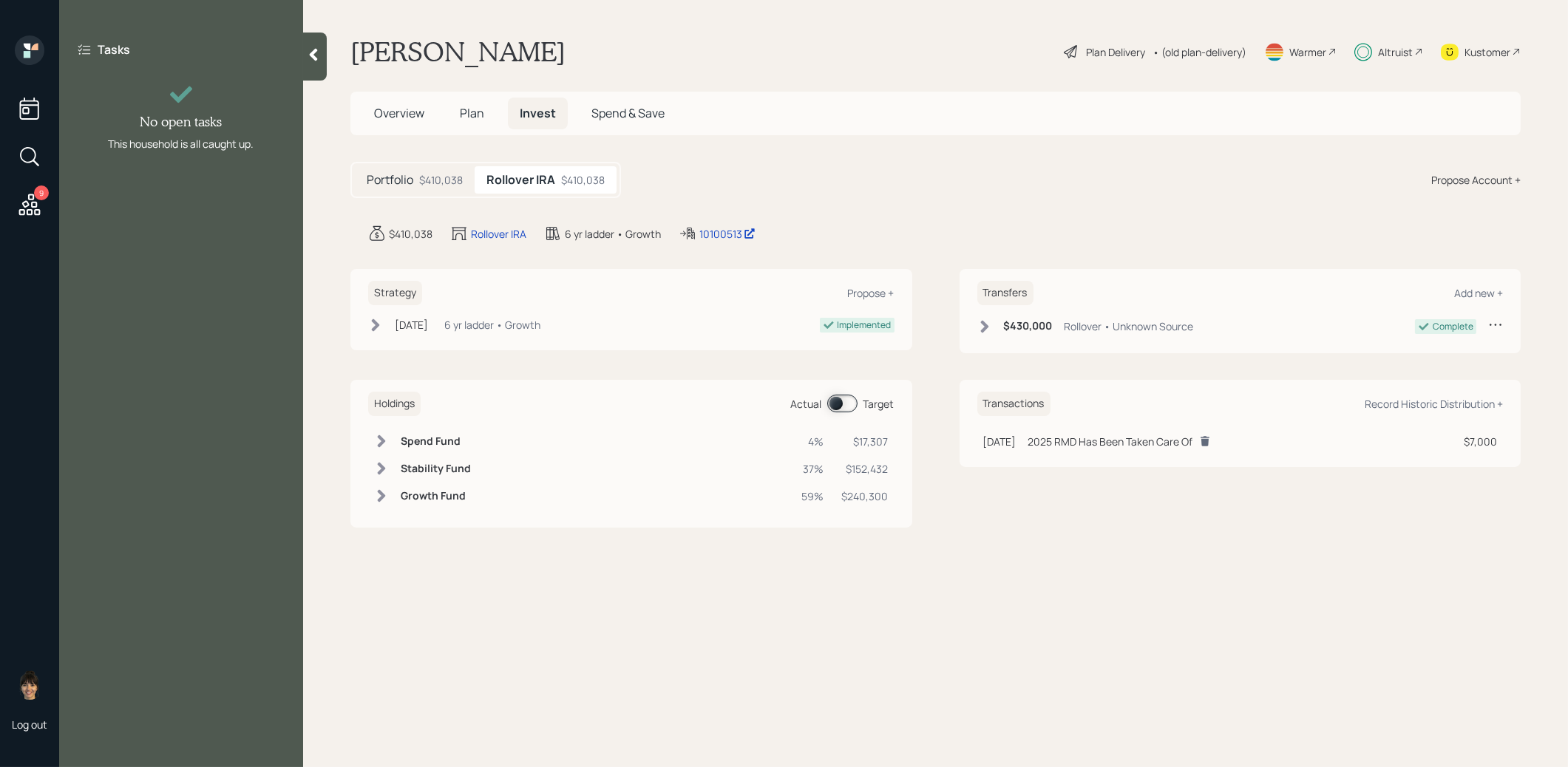
click at [835, 406] on span at bounding box center [842, 403] width 30 height 18
click at [848, 404] on span at bounding box center [842, 403] width 30 height 18
